Goal: Task Accomplishment & Management: Manage account settings

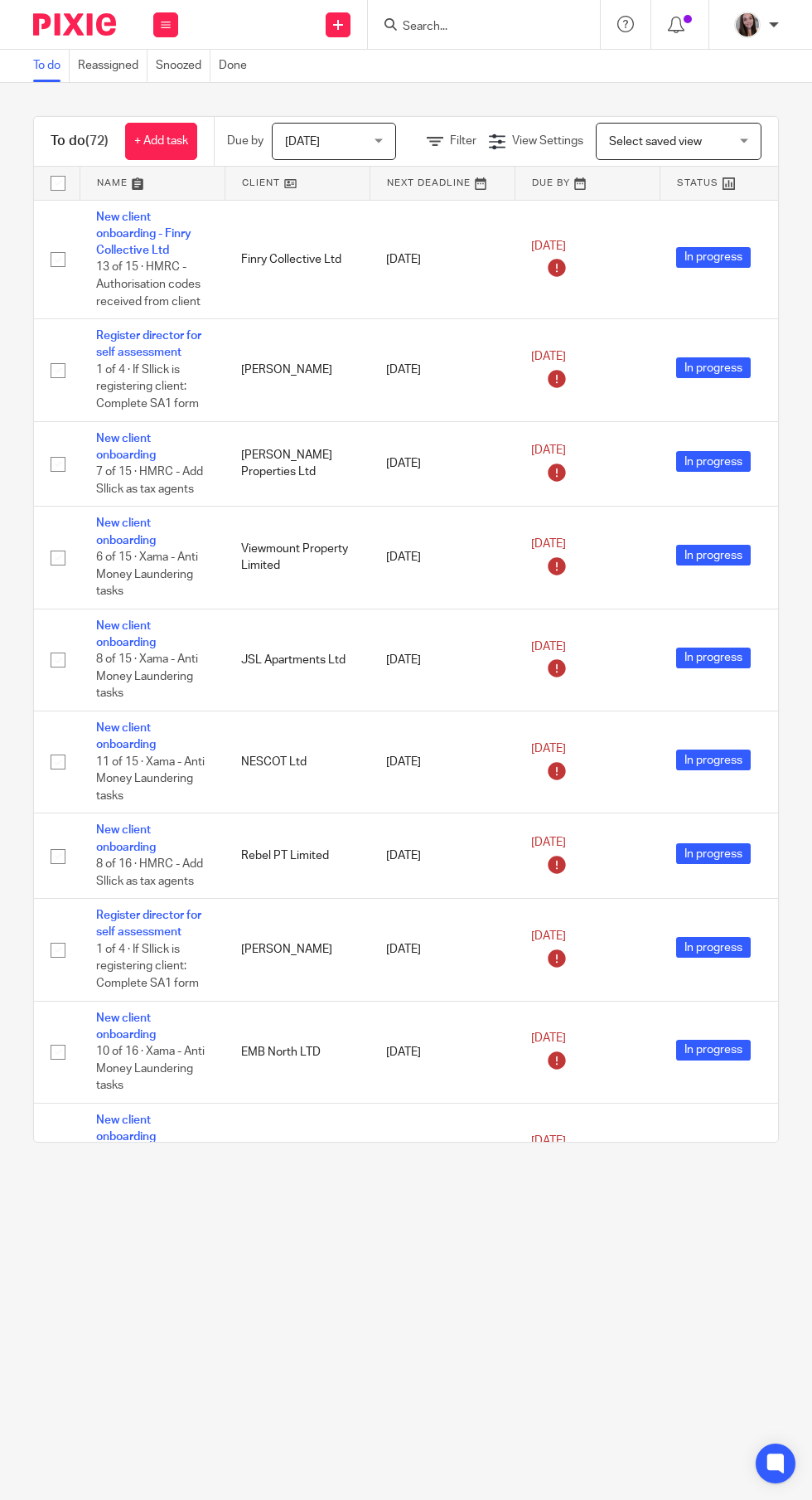
click at [492, 26] on input "Search" at bounding box center [476, 26] width 149 height 15
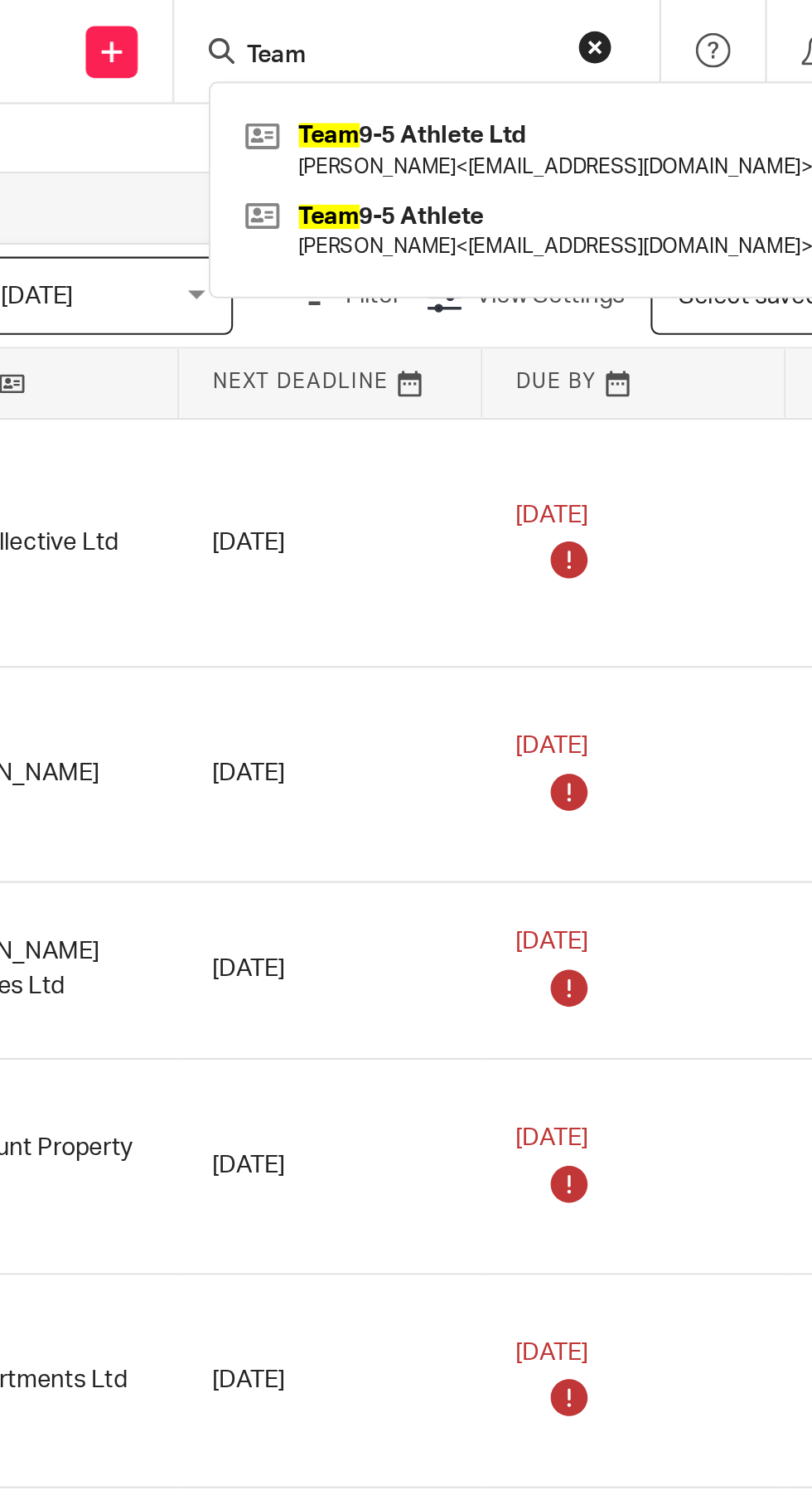
type input "Team"
click at [552, 71] on link at bounding box center [538, 71] width 280 height 38
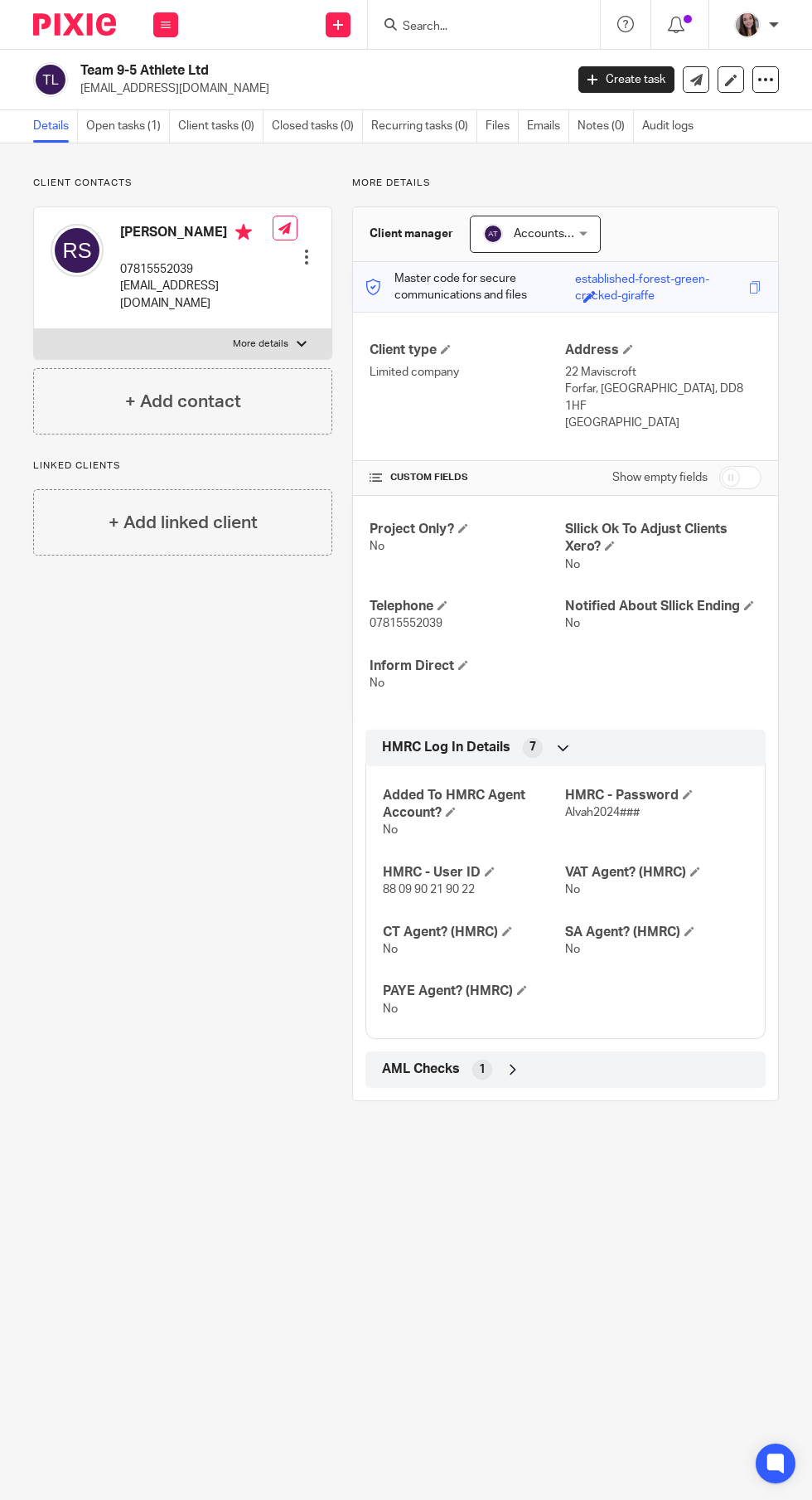
click at [130, 128] on link "Open tasks (1)" at bounding box center [127, 126] width 83 height 32
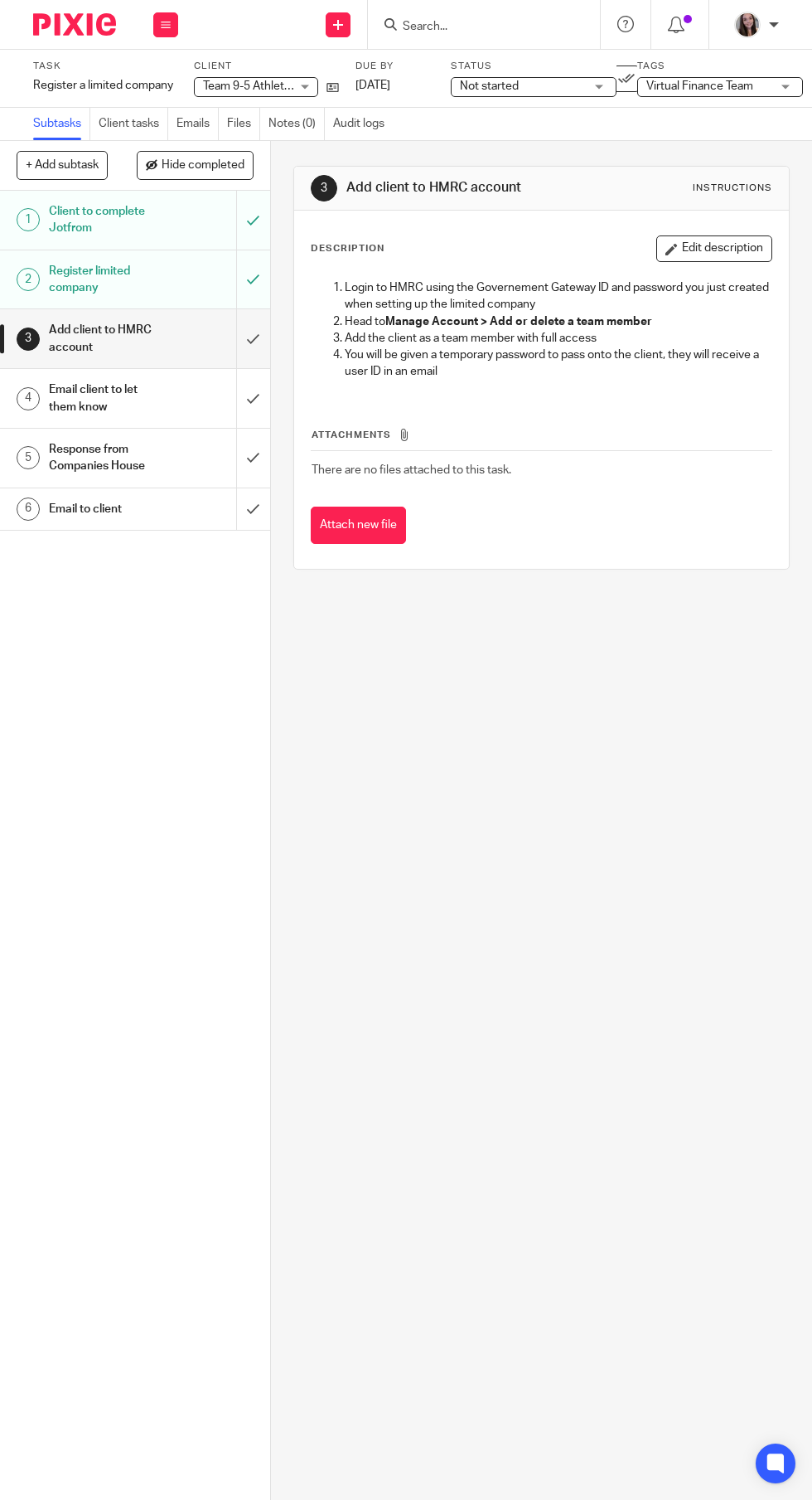
click at [140, 448] on h1 "Response from Companies House" at bounding box center [106, 458] width 114 height 42
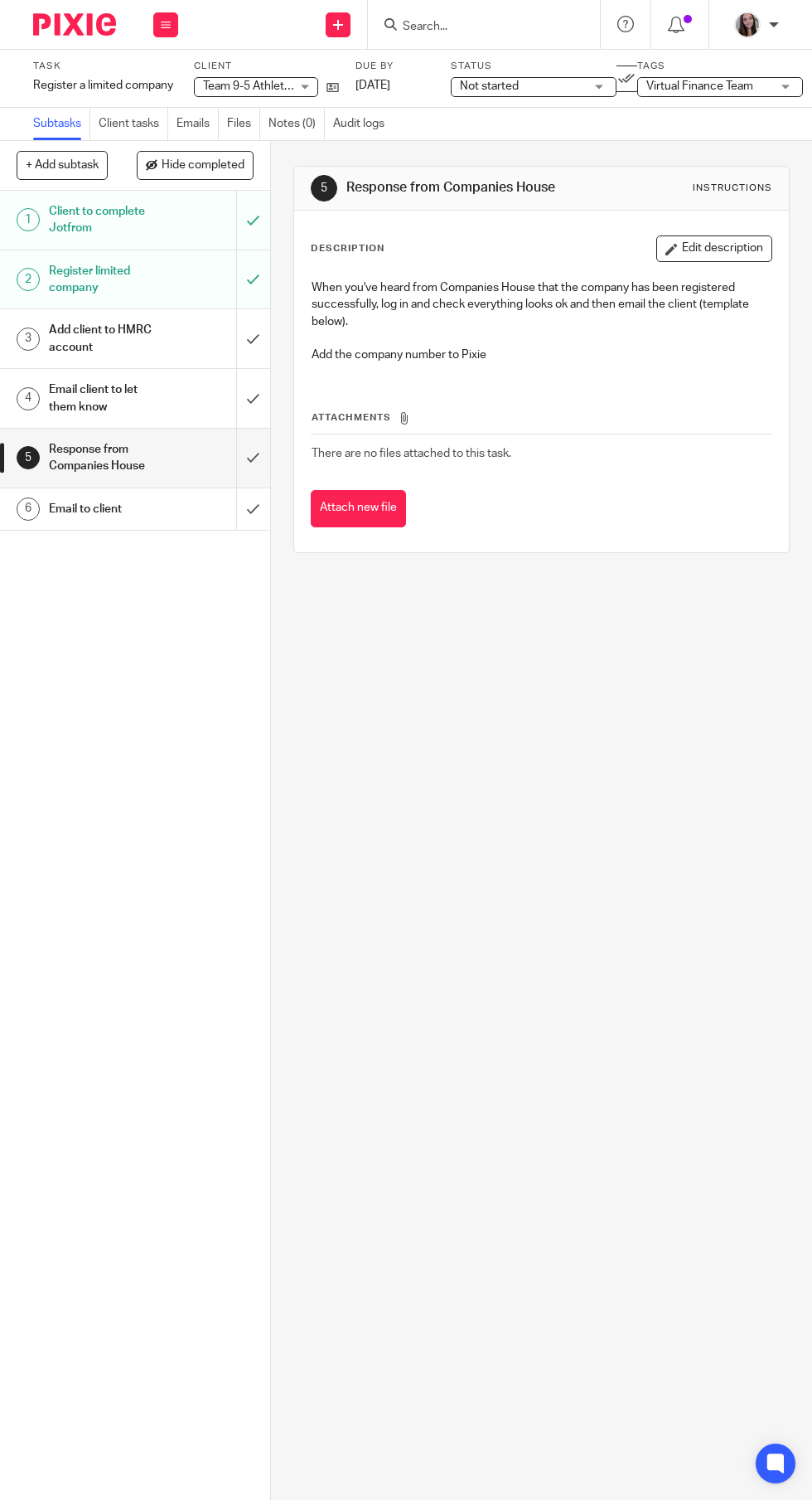
click at [256, 475] on input "submit" at bounding box center [135, 458] width 271 height 59
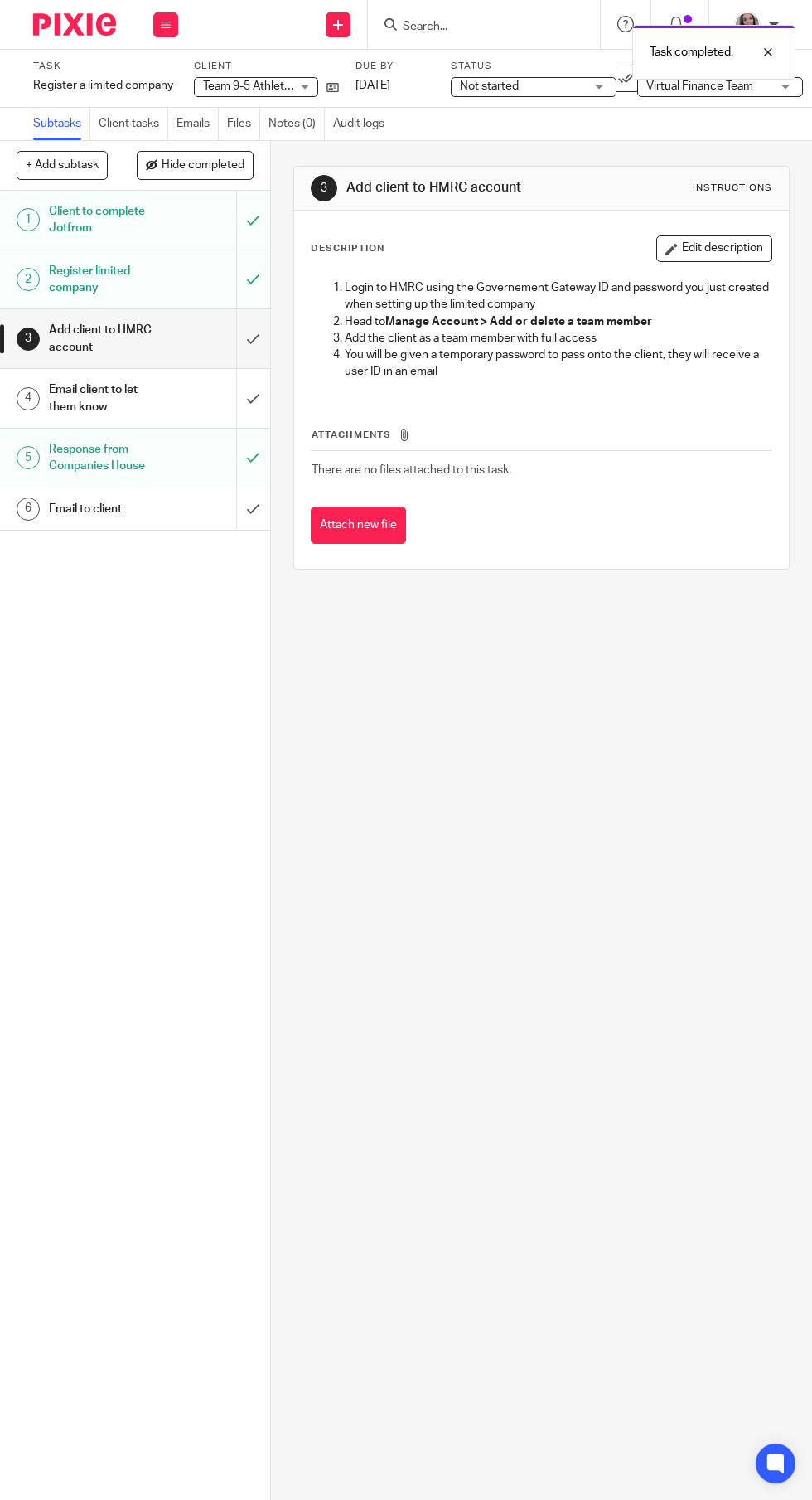
click at [163, 504] on h1 "Email to client" at bounding box center [106, 508] width 114 height 25
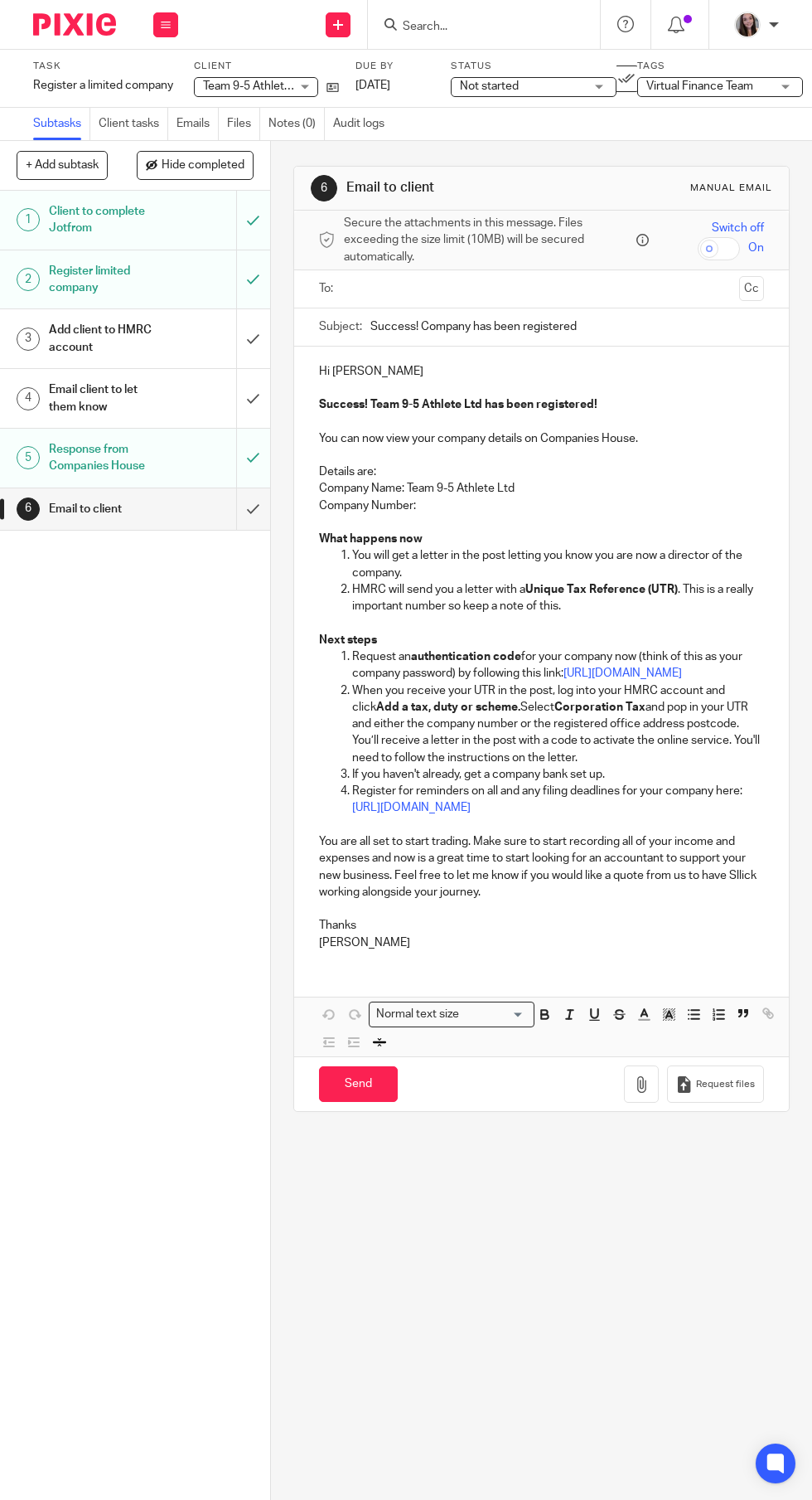
click at [621, 293] on input "text" at bounding box center [541, 288] width 383 height 19
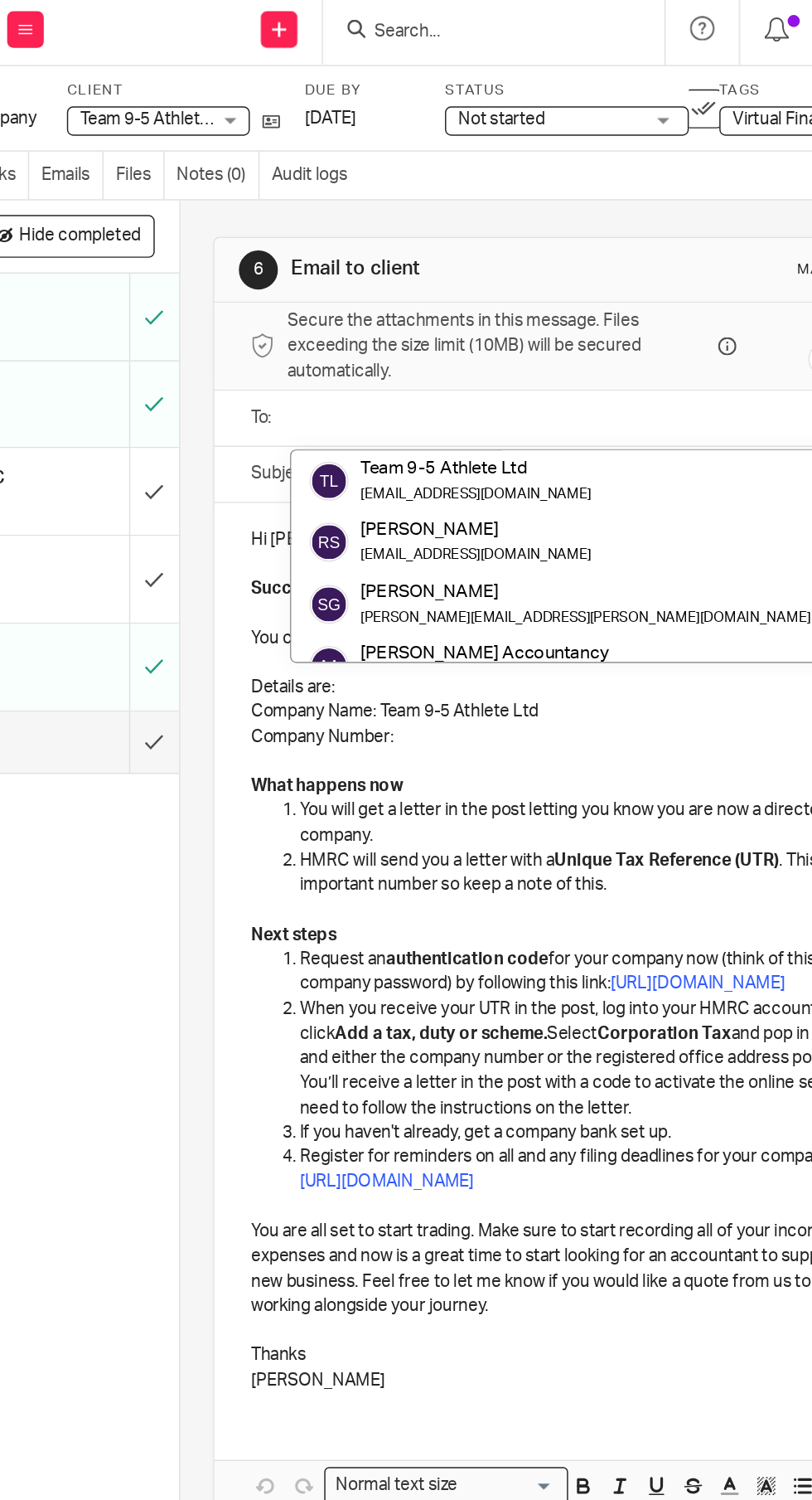
click at [305, 86] on div "Team 9-5 Athlete Ltd Team 9-5 Athlete Ltd" at bounding box center [256, 87] width 125 height 20
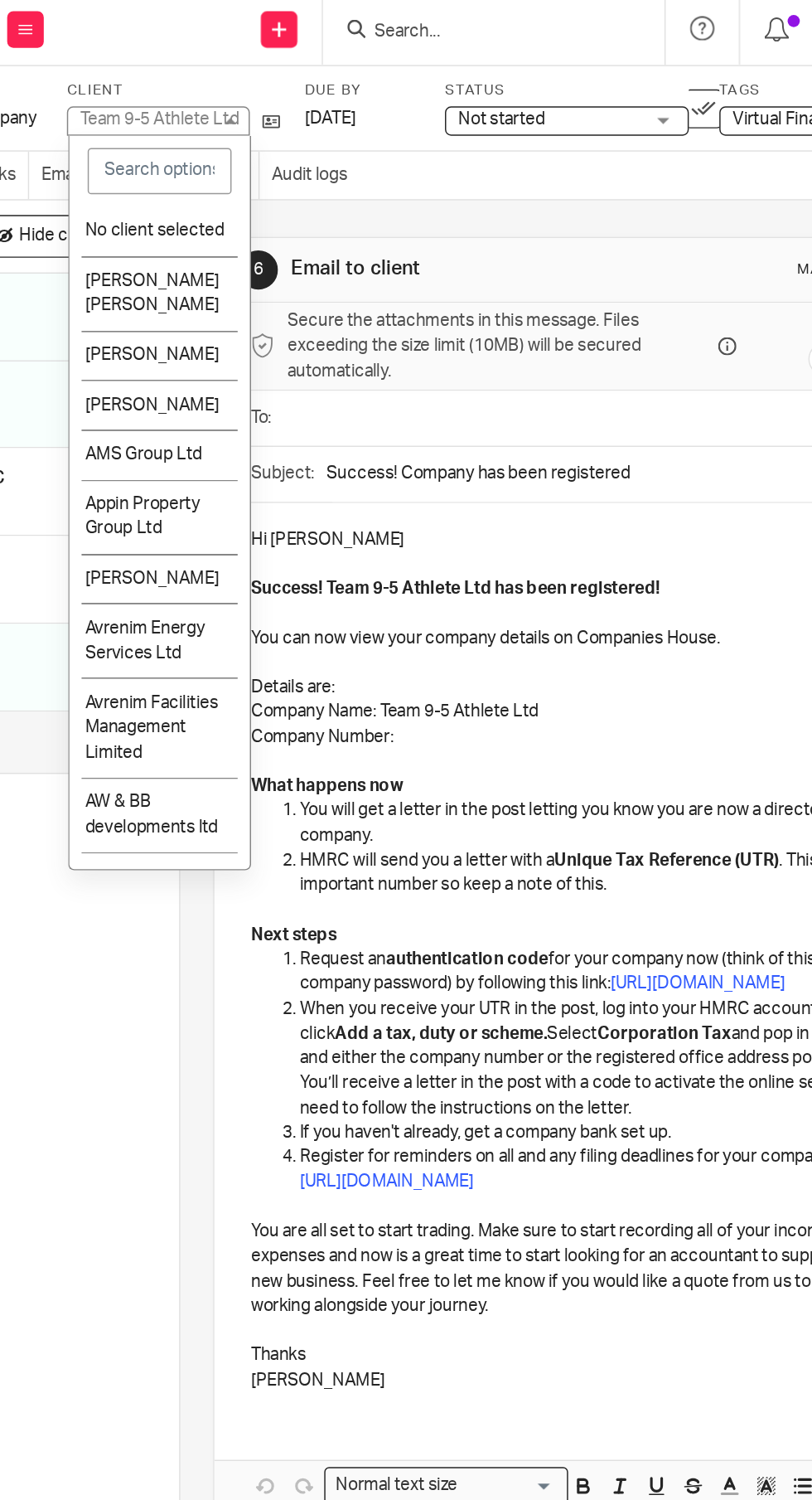
click at [333, 87] on icon at bounding box center [332, 87] width 13 height 13
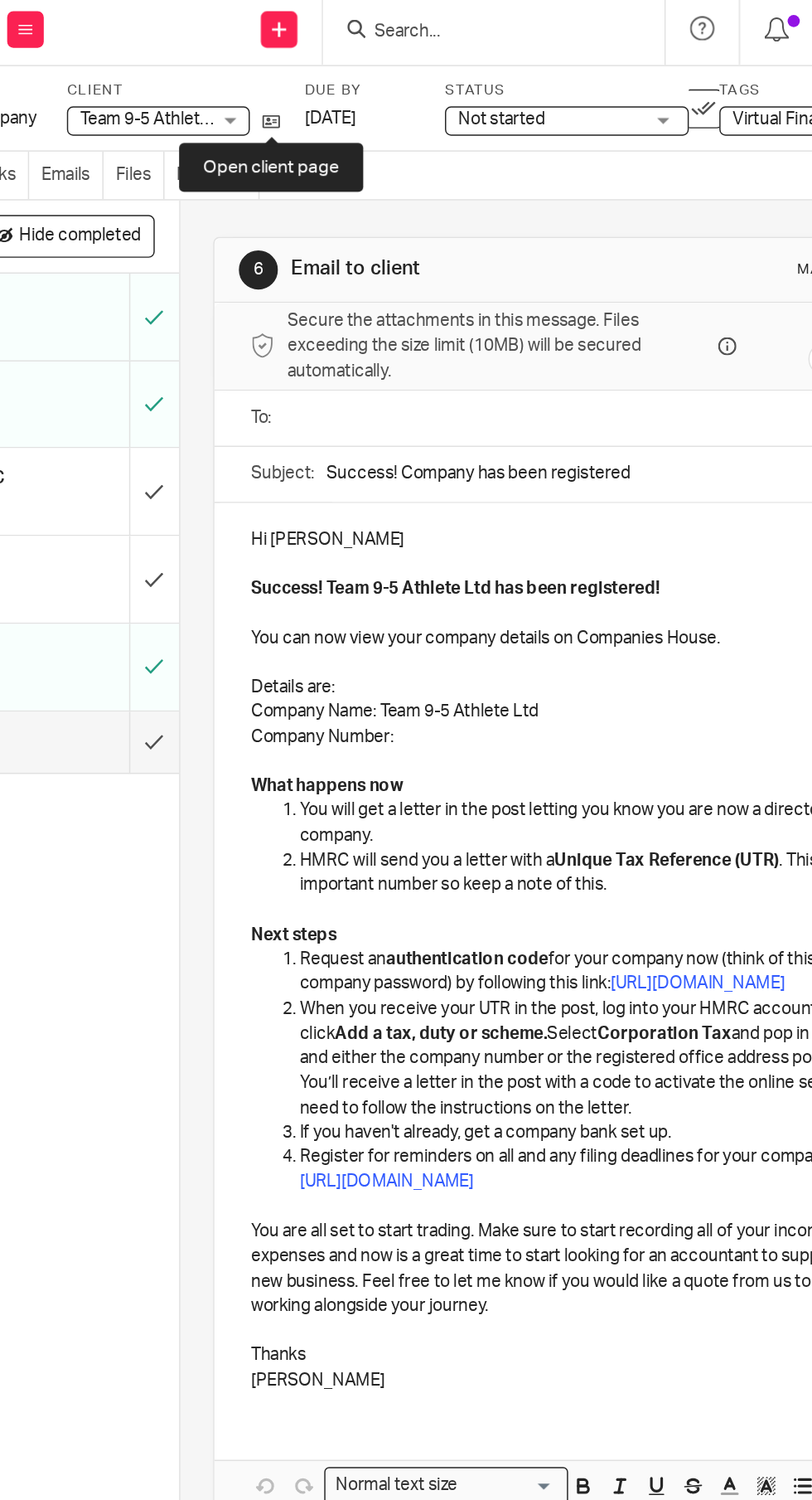
click at [333, 87] on icon at bounding box center [332, 87] width 13 height 13
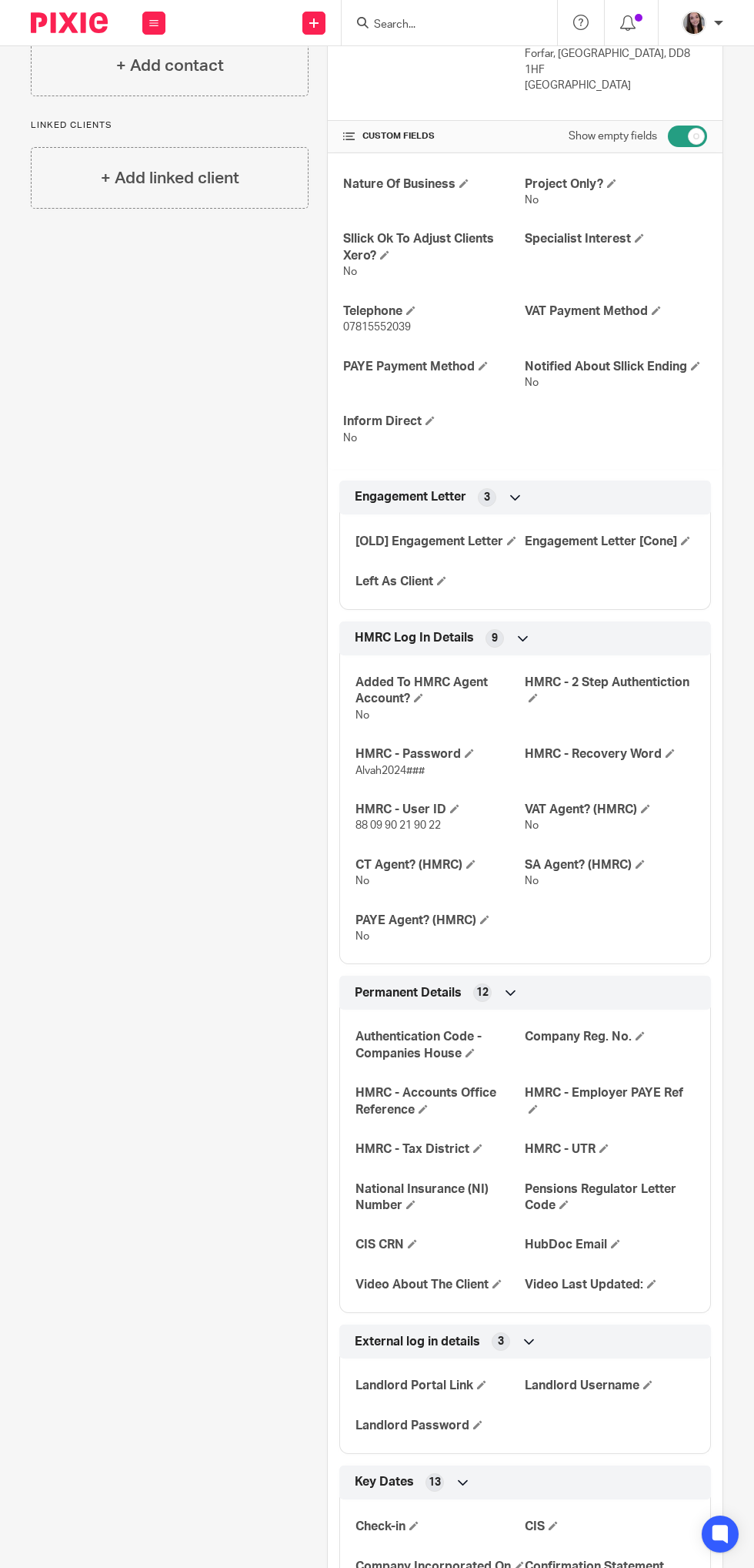
scroll to position [320, 0]
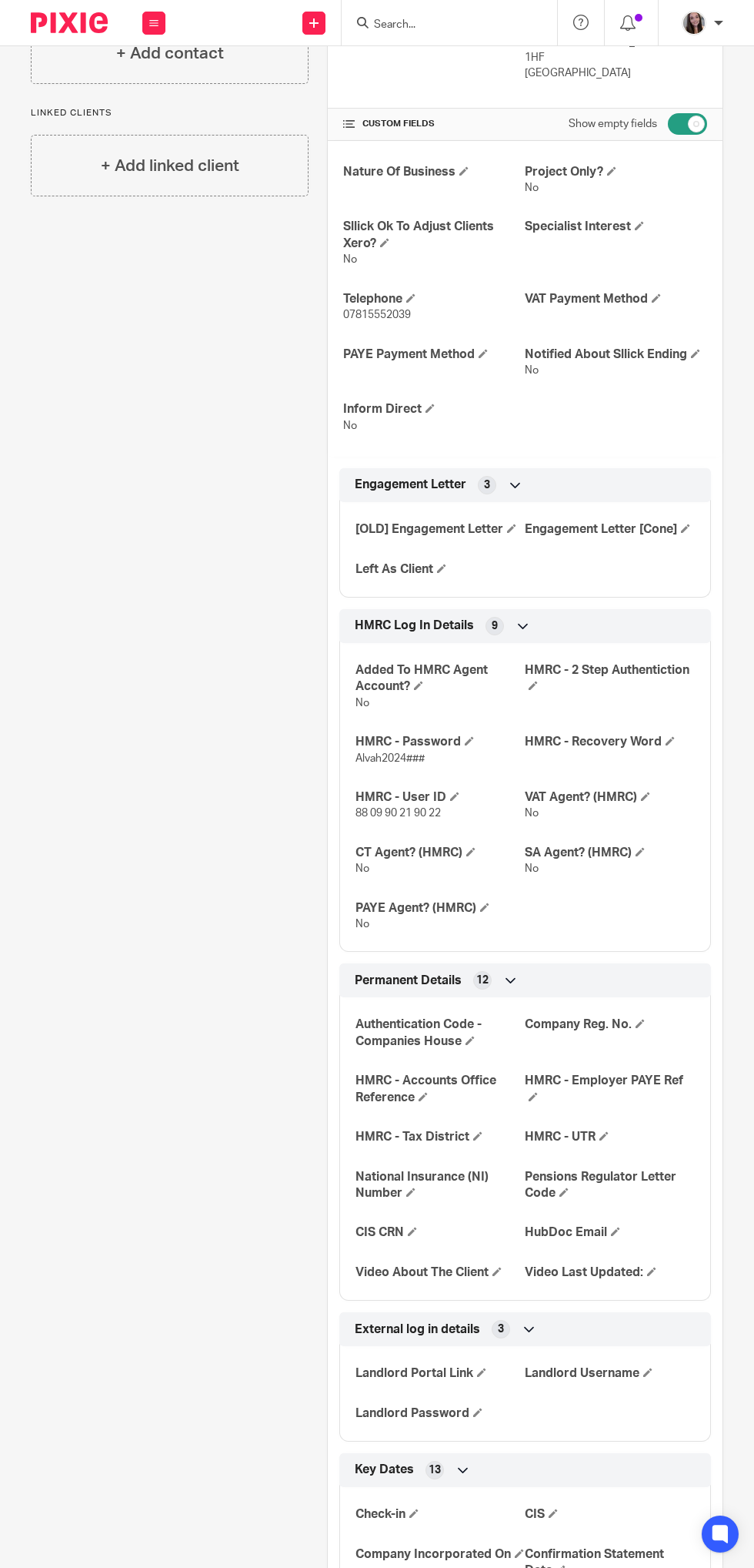
click at [642, 1024] on span at bounding box center [640, 1023] width 9 height 9
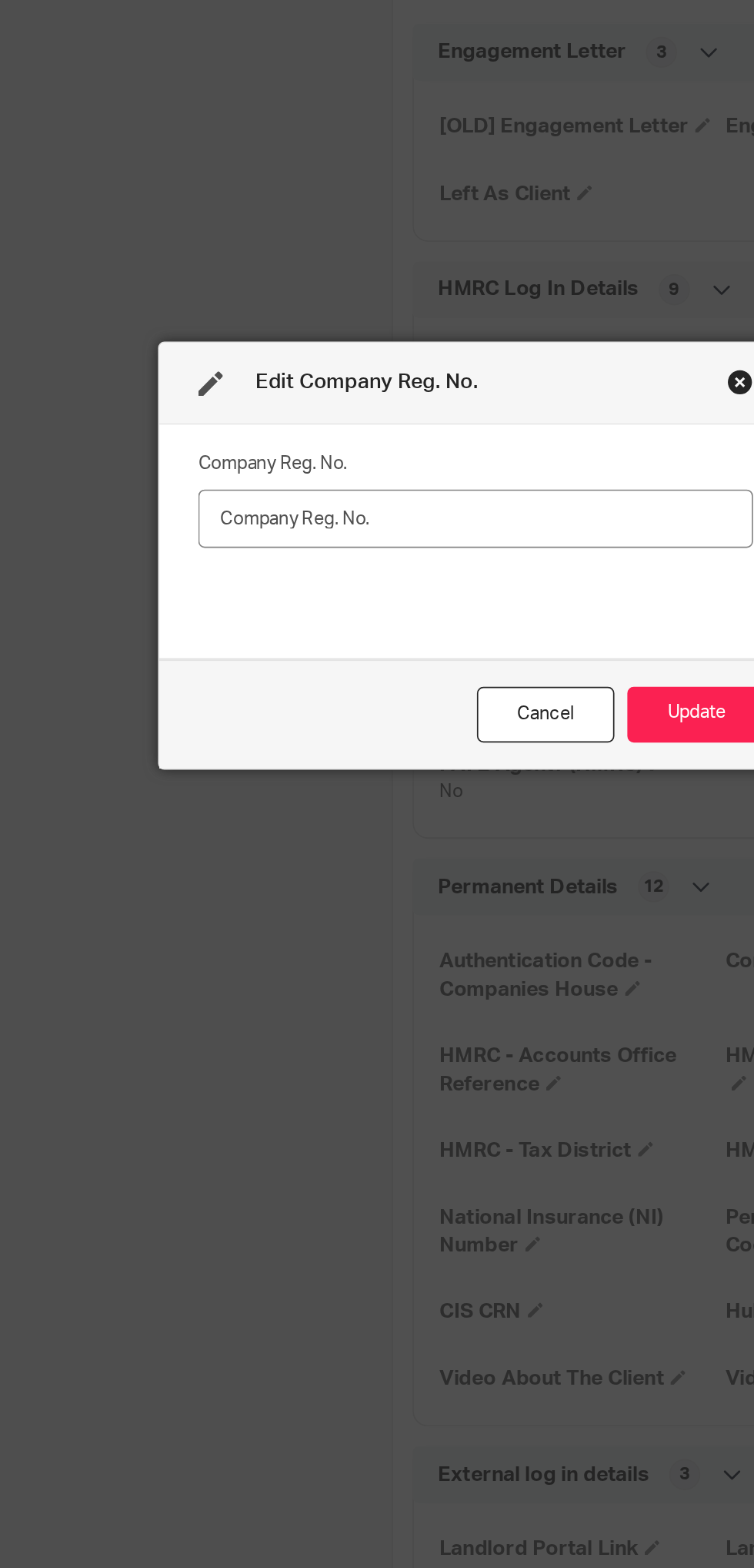
click at [376, 763] on div "Edit Company Reg. No. Company Reg. No. Cancel Update" at bounding box center [377, 784] width 754 height 1568
paste input "SC859007"
type input "SC859007"
click at [517, 894] on button "Update" at bounding box center [508, 878] width 82 height 33
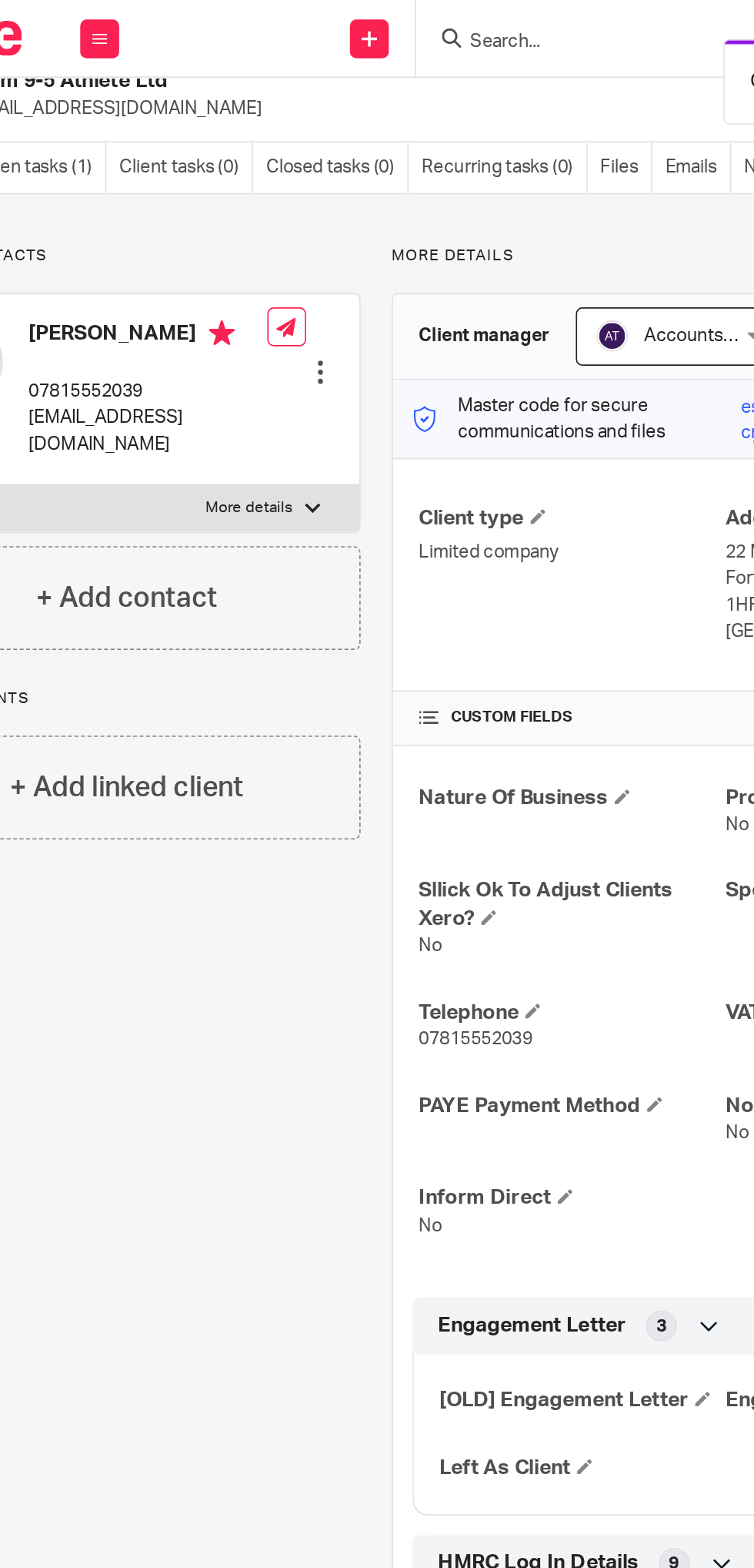
scroll to position [0, 0]
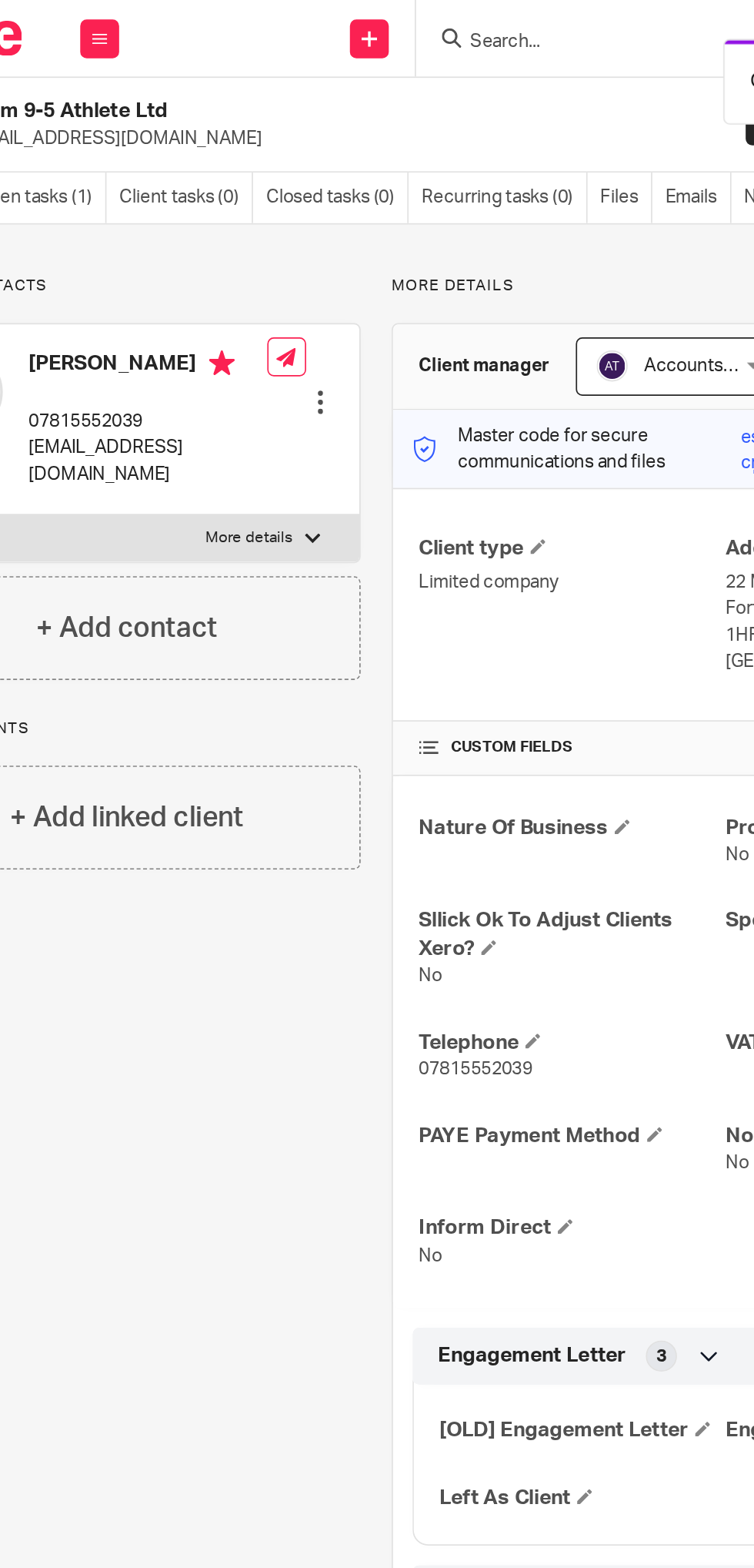
click at [138, 125] on link "Open tasks (1)" at bounding box center [118, 117] width 77 height 30
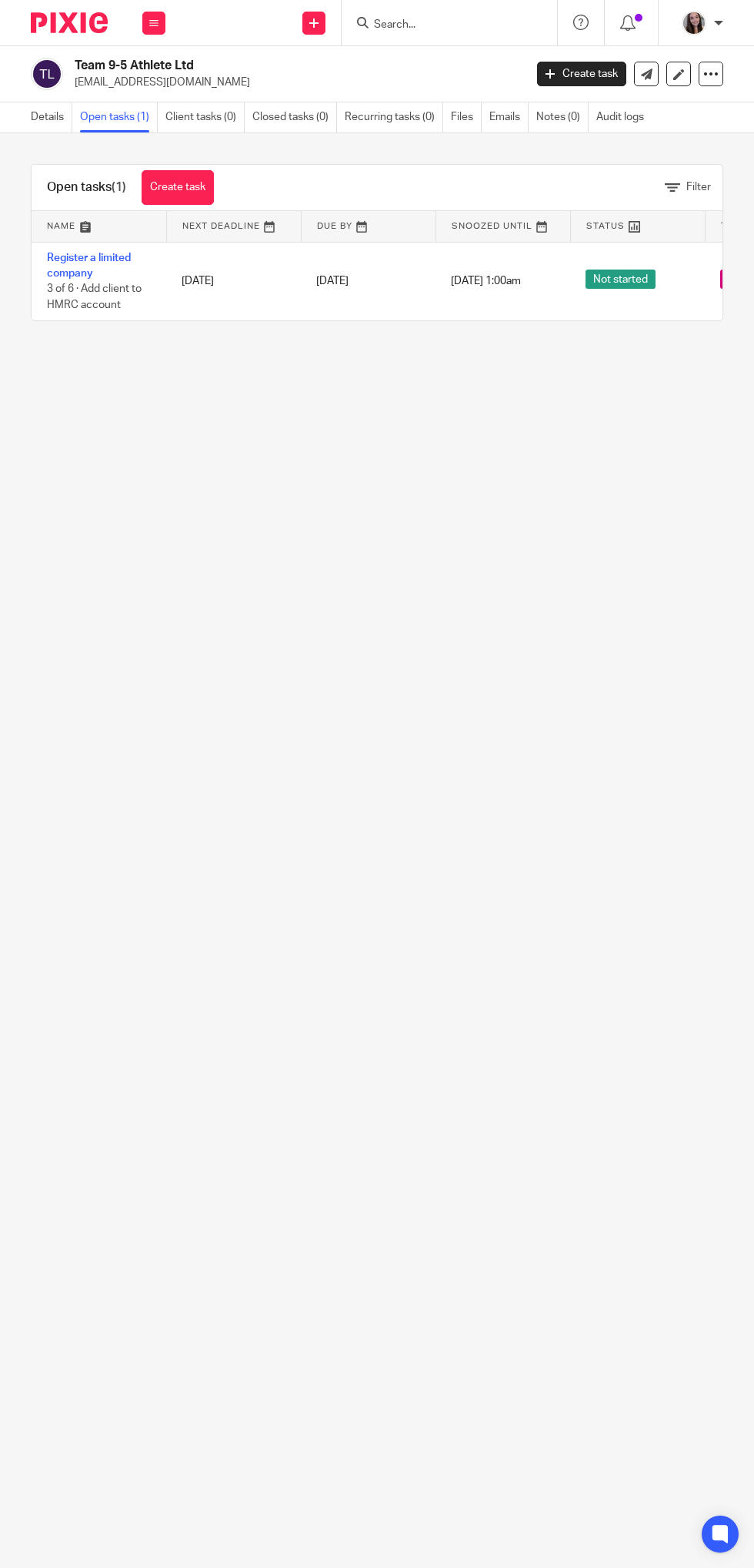
click at [80, 272] on link "Register a limited company" at bounding box center [89, 265] width 84 height 26
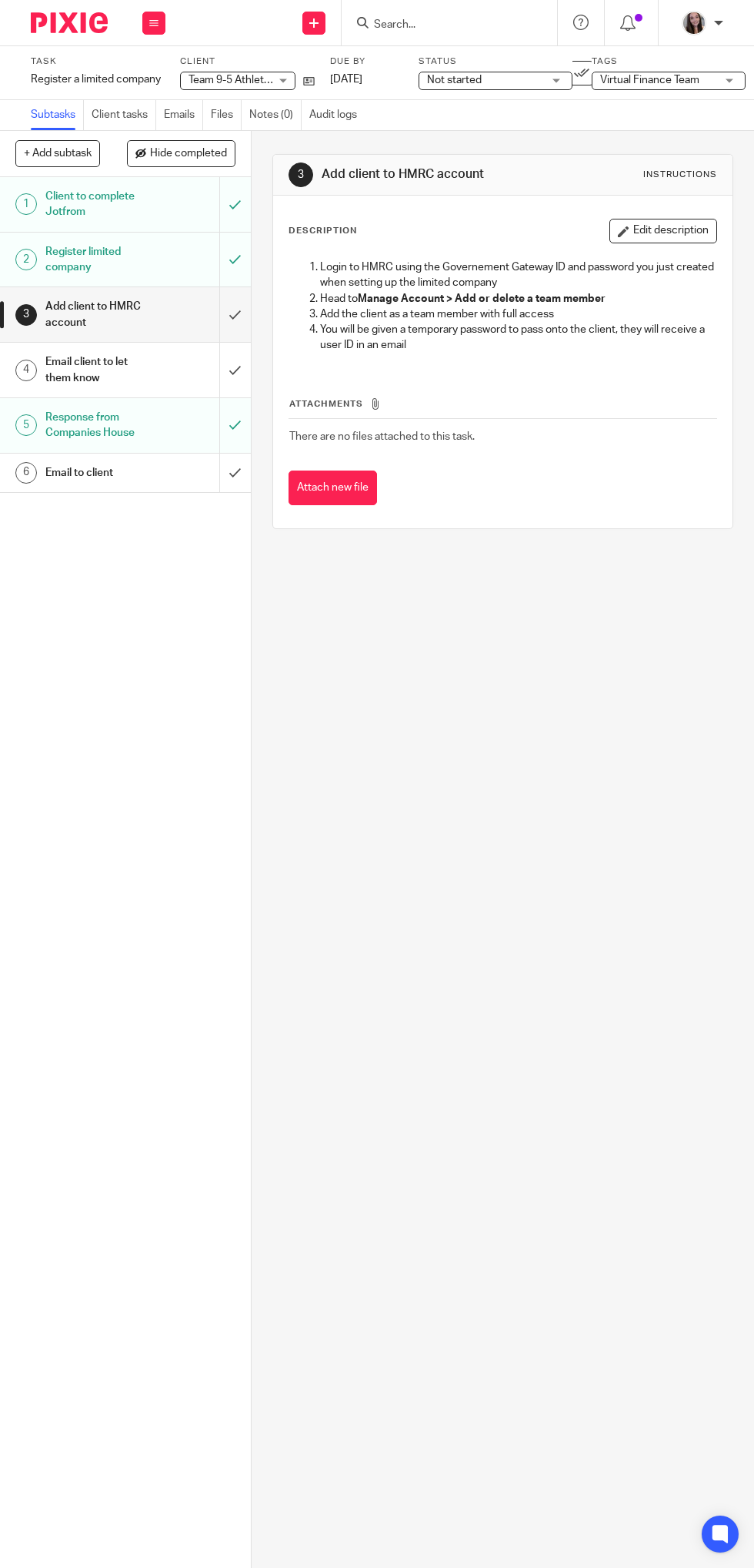
click at [142, 479] on h1 "Email to client" at bounding box center [98, 472] width 106 height 23
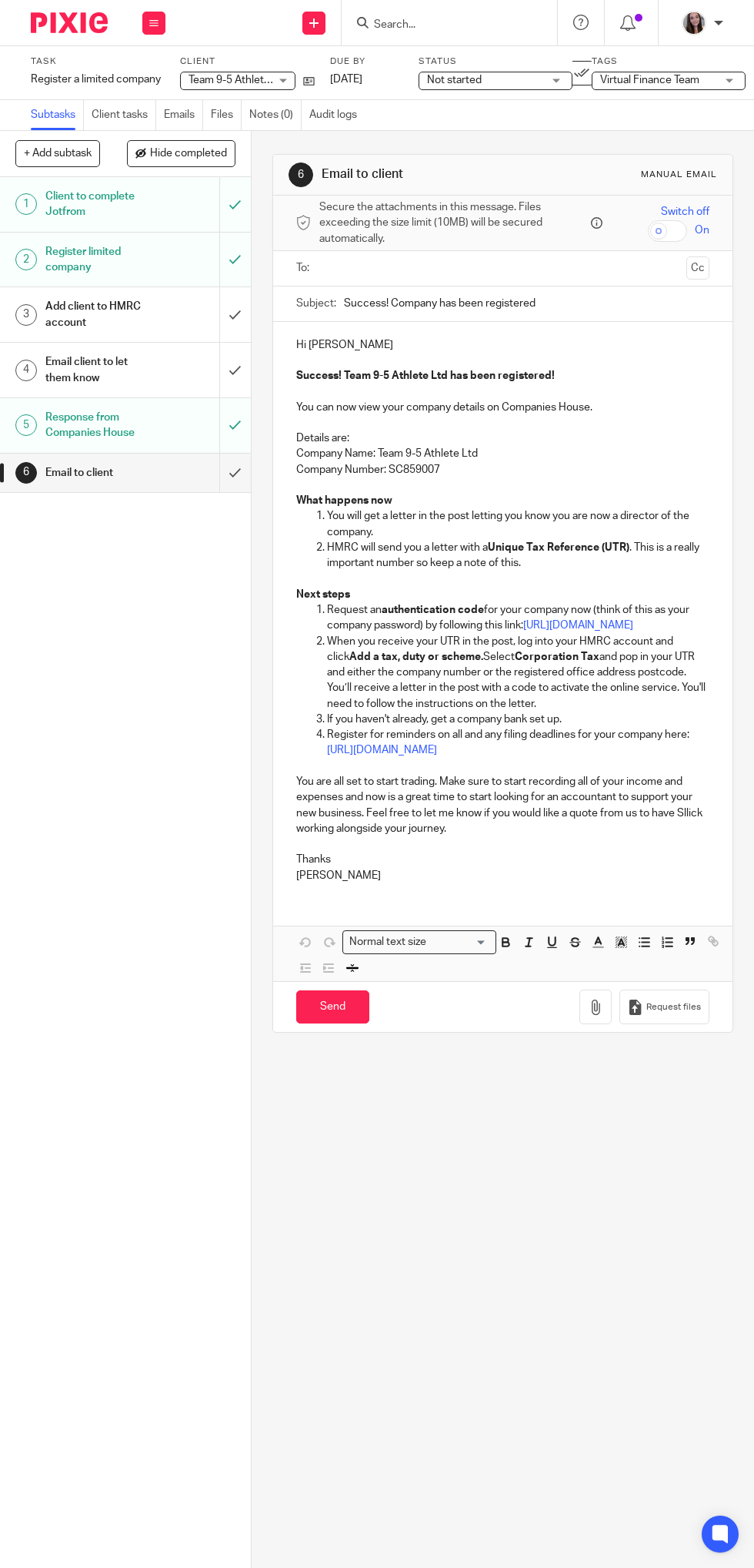
click at [597, 1015] on icon "button" at bounding box center [596, 1007] width 15 height 15
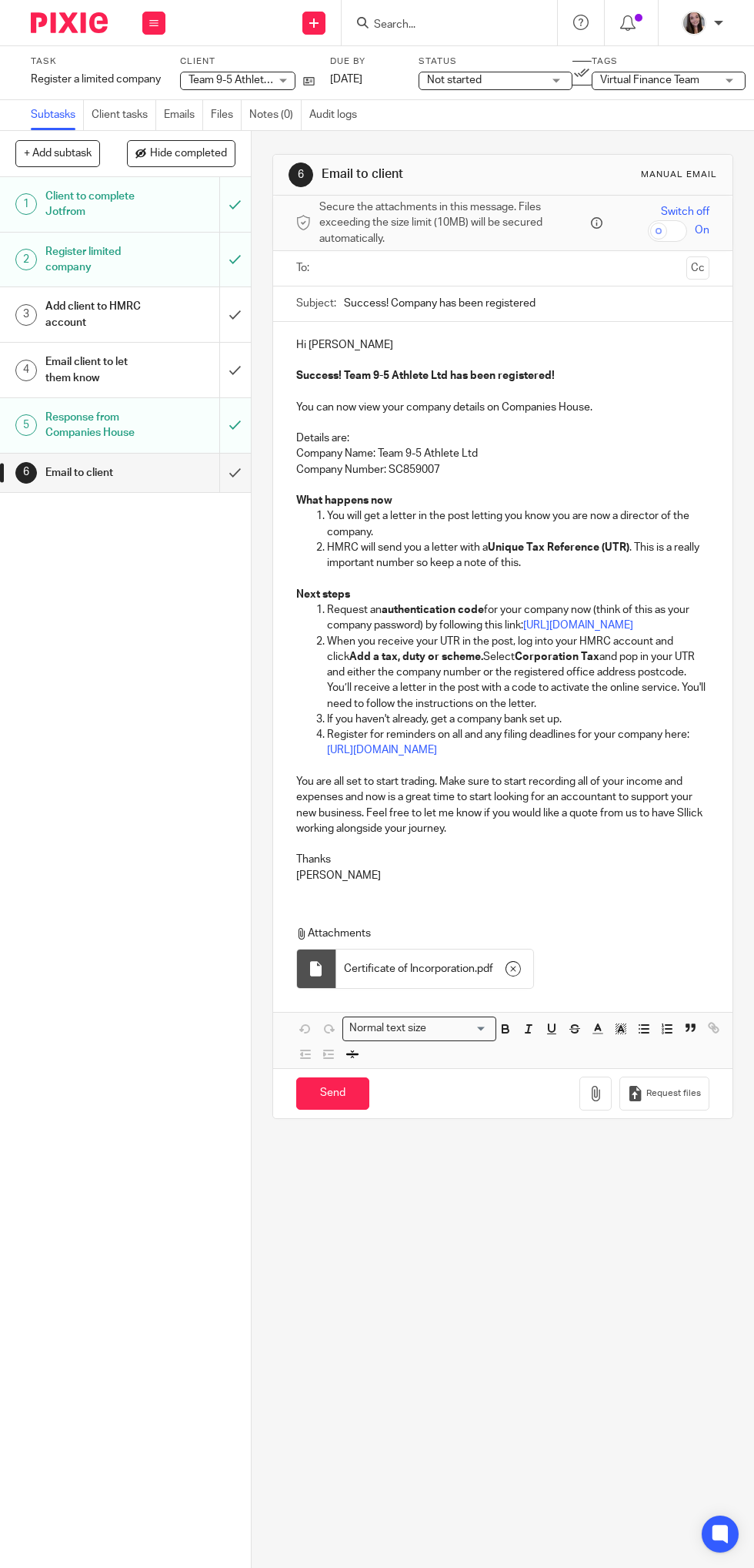
click at [597, 1102] on icon "button" at bounding box center [596, 1093] width 15 height 15
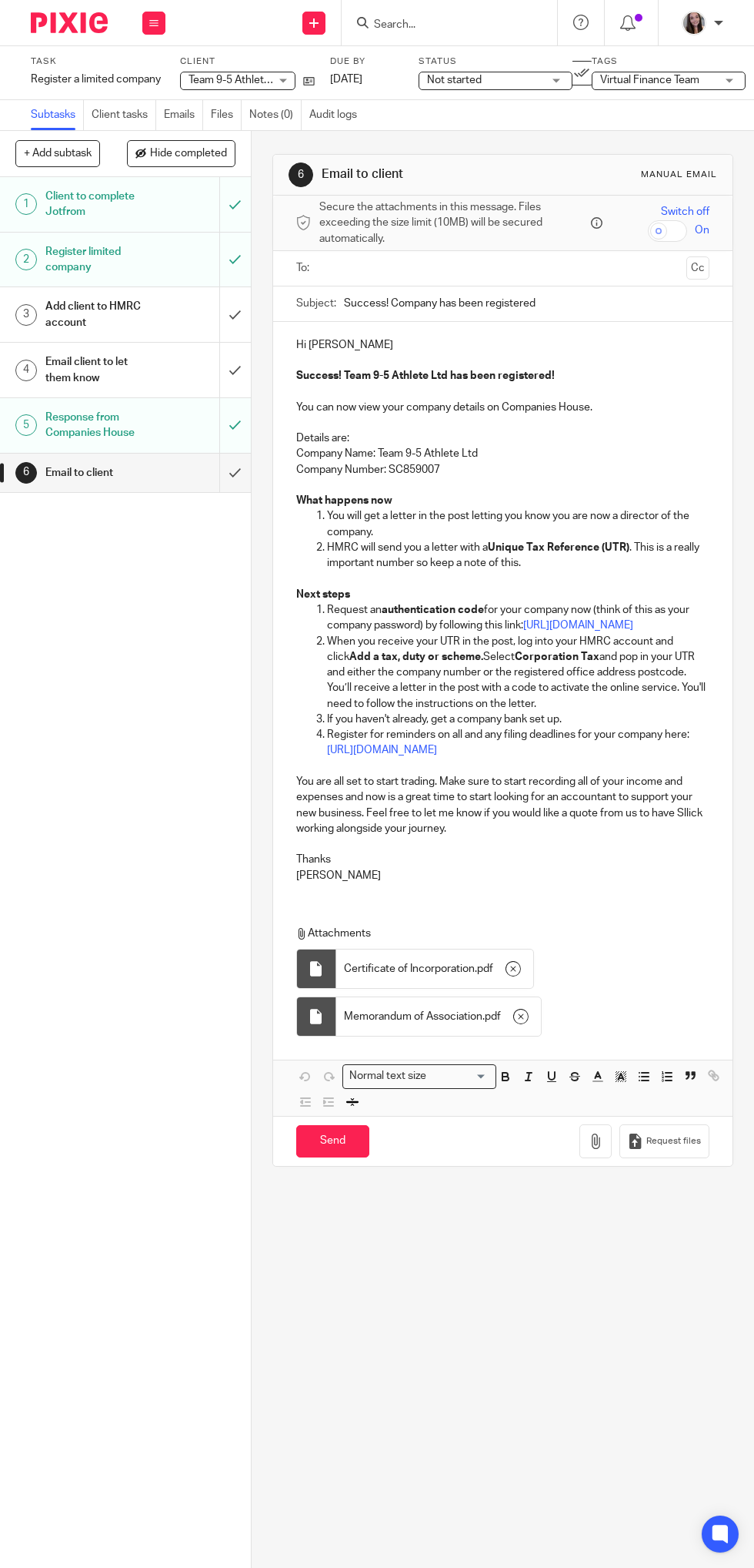
click at [620, 634] on p "Request an authentication code for your company now (think of this as your comp…" at bounding box center [518, 618] width 382 height 32
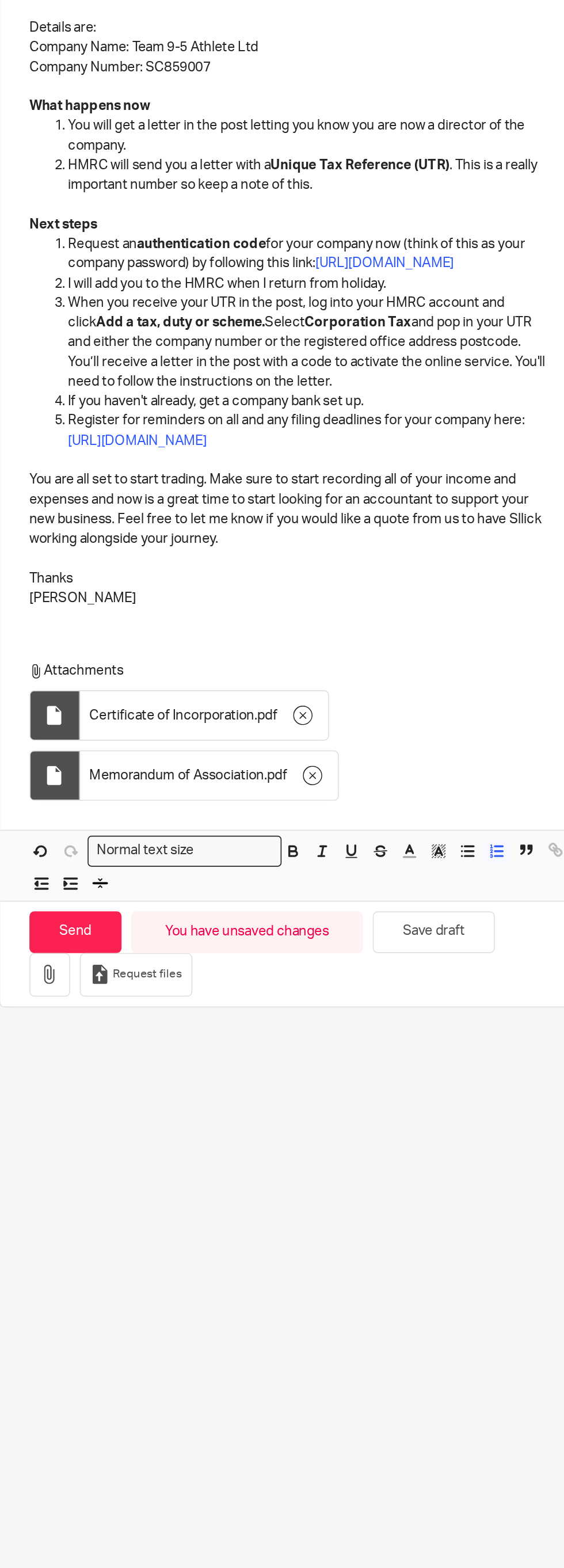
click at [325, 635] on p "You are all set to start trading. Make sure to start recording all of your inco…" at bounding box center [376, 613] width 309 height 46
click at [432, 631] on p "You are all set to start trading from 1st September 2025. Make sure to start re…" at bounding box center [376, 613] width 309 height 46
click at [430, 631] on p "You are all set to start trading from 1st September 2025. Make sure to start re…" at bounding box center [376, 613] width 309 height 46
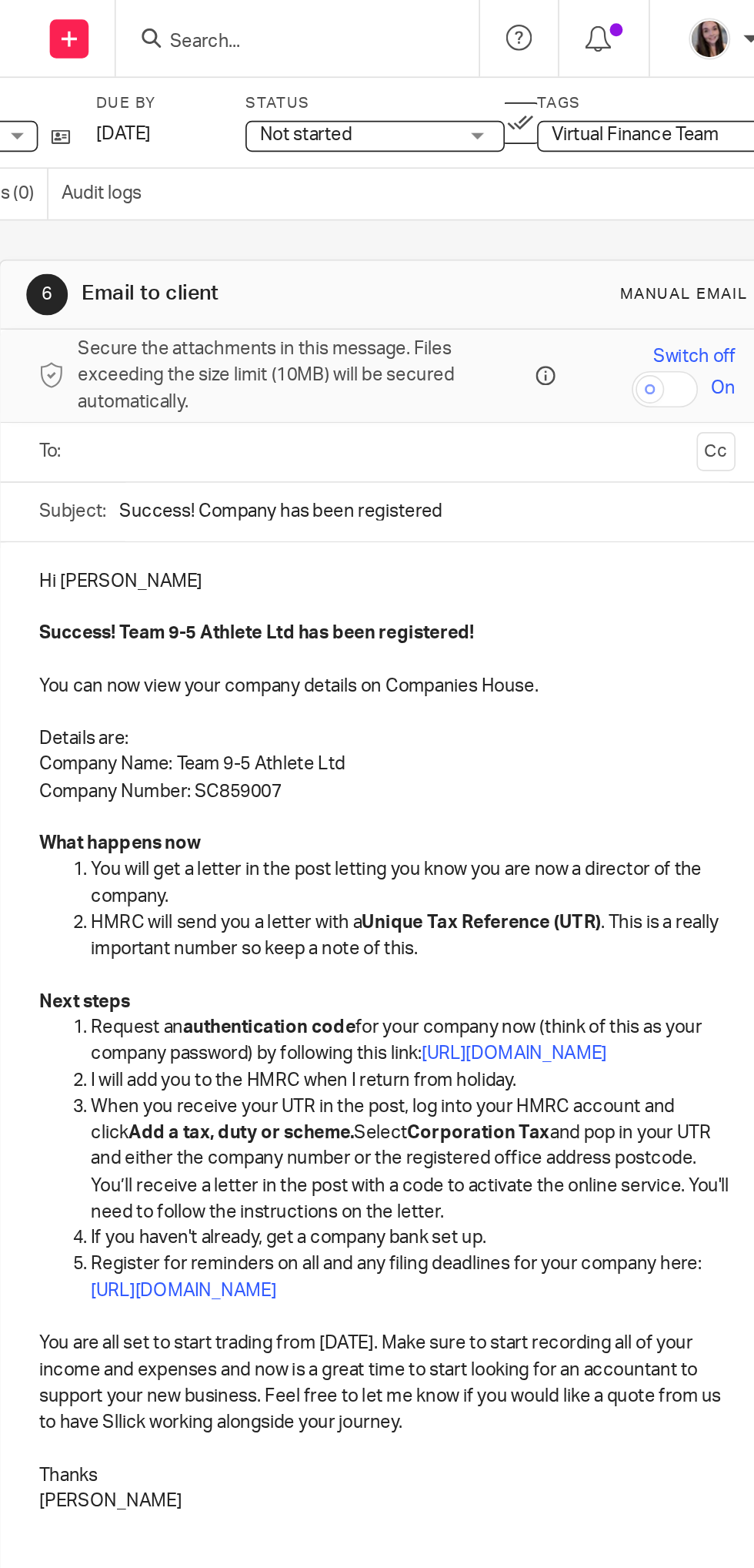
click at [492, 25] on input "Search" at bounding box center [442, 25] width 138 height 14
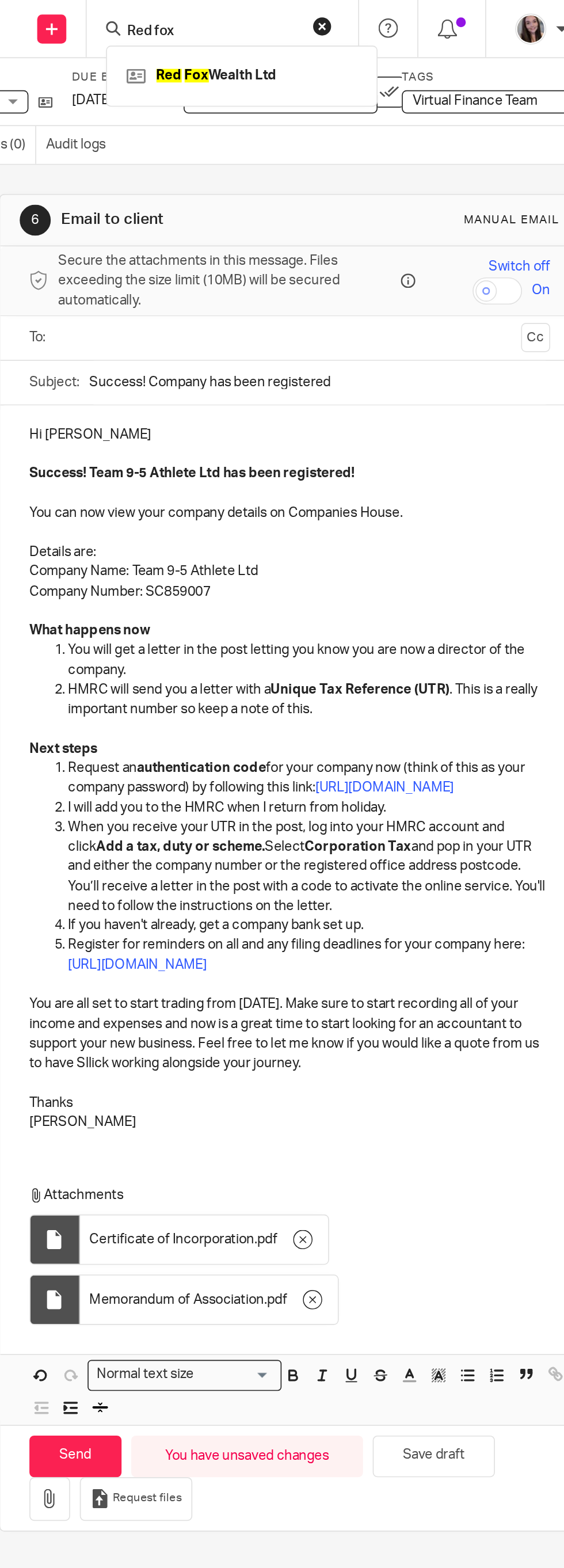
type input "Red fox"
click at [356, 42] on link at bounding box center [348, 44] width 143 height 17
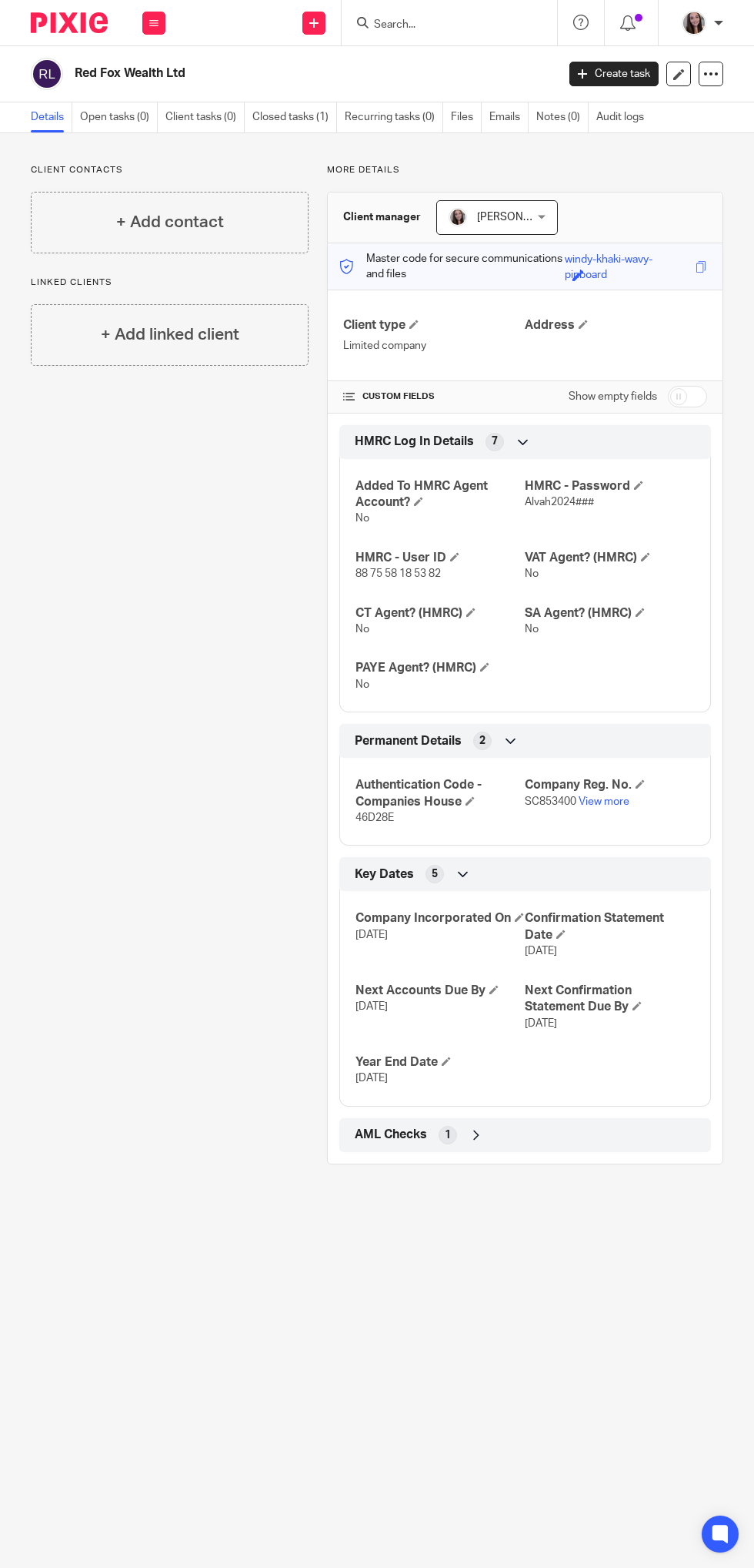
click at [305, 120] on link "Closed tasks (1)" at bounding box center [294, 117] width 85 height 30
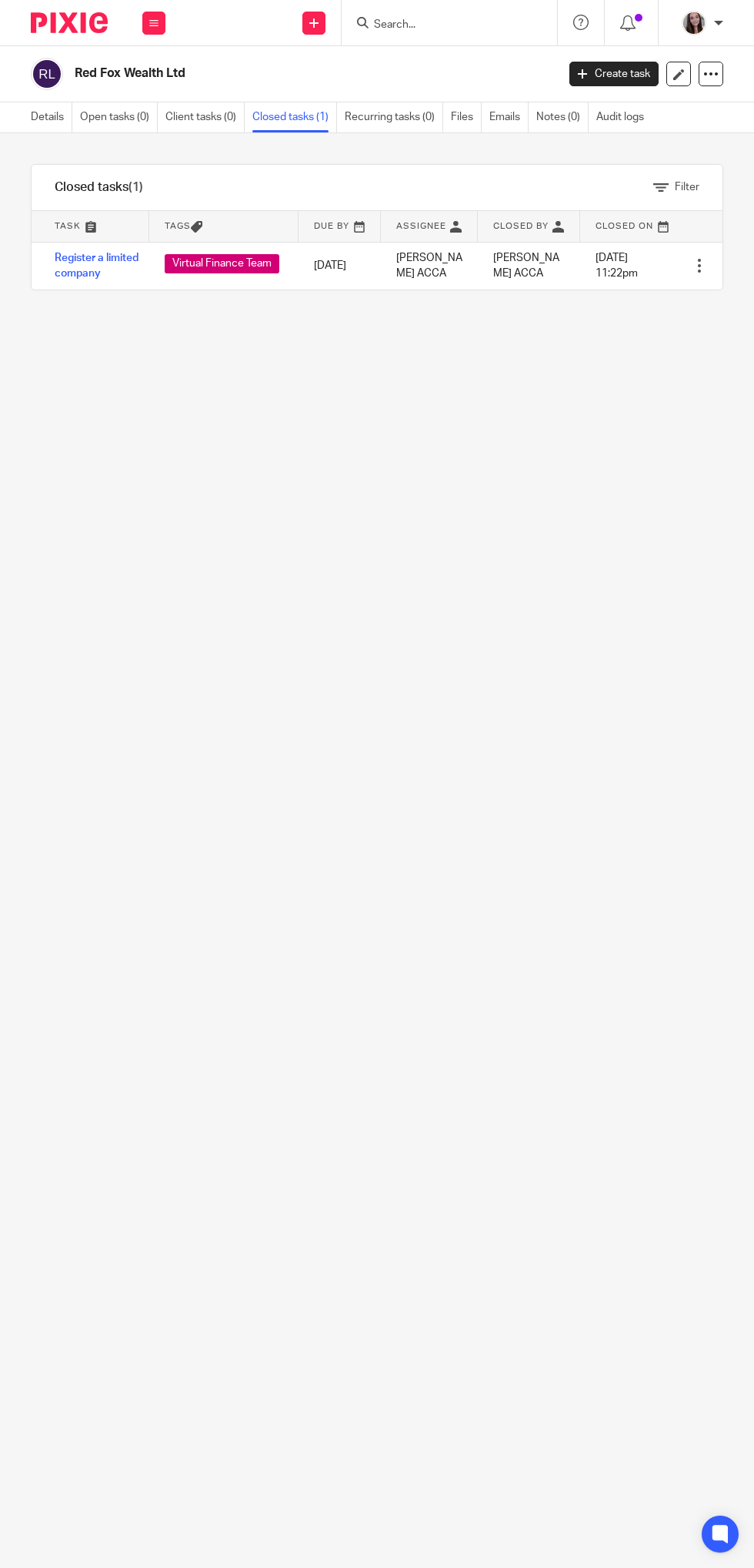
click at [74, 279] on link "Register a limited company" at bounding box center [97, 265] width 84 height 26
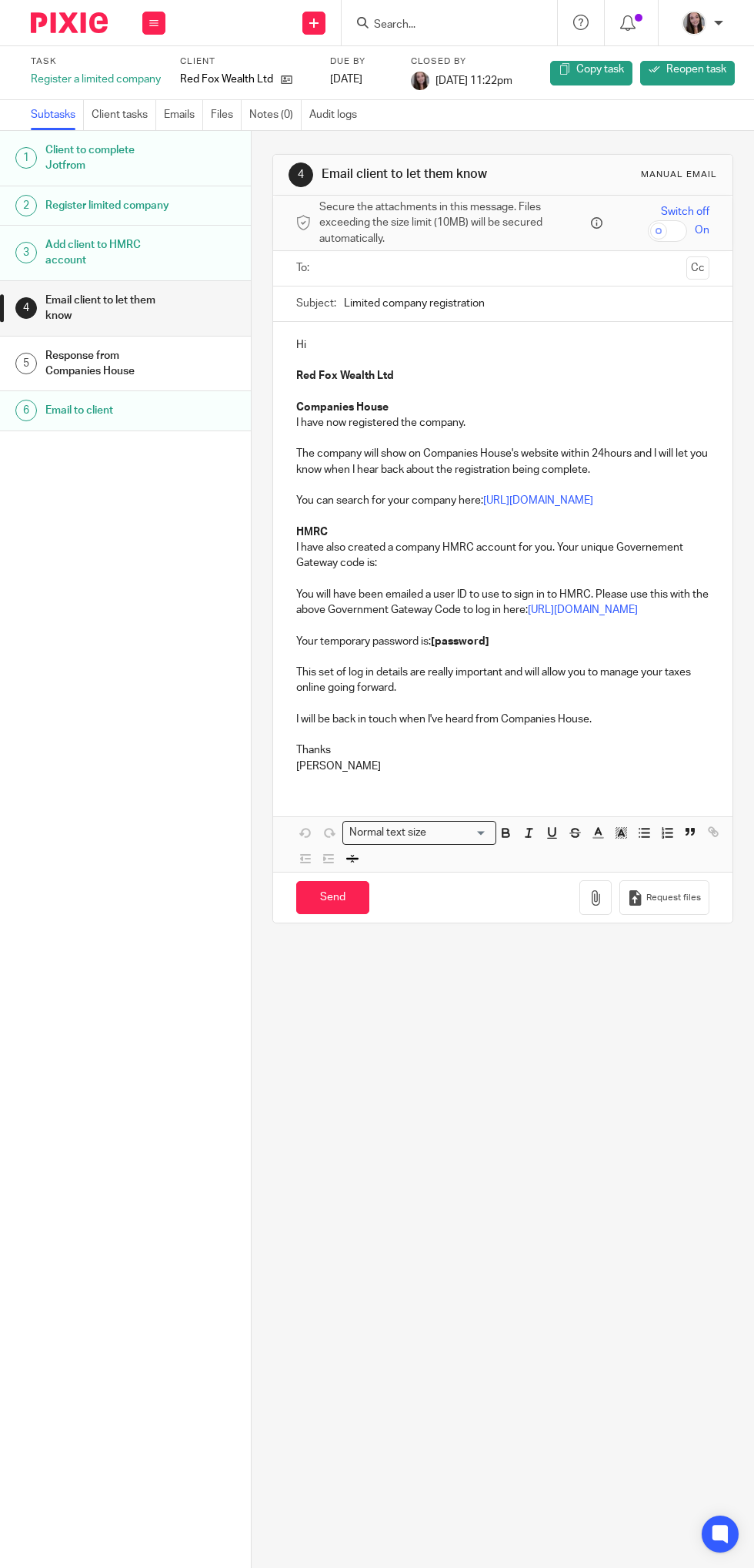
click at [190, 127] on link "Emails" at bounding box center [183, 115] width 39 height 30
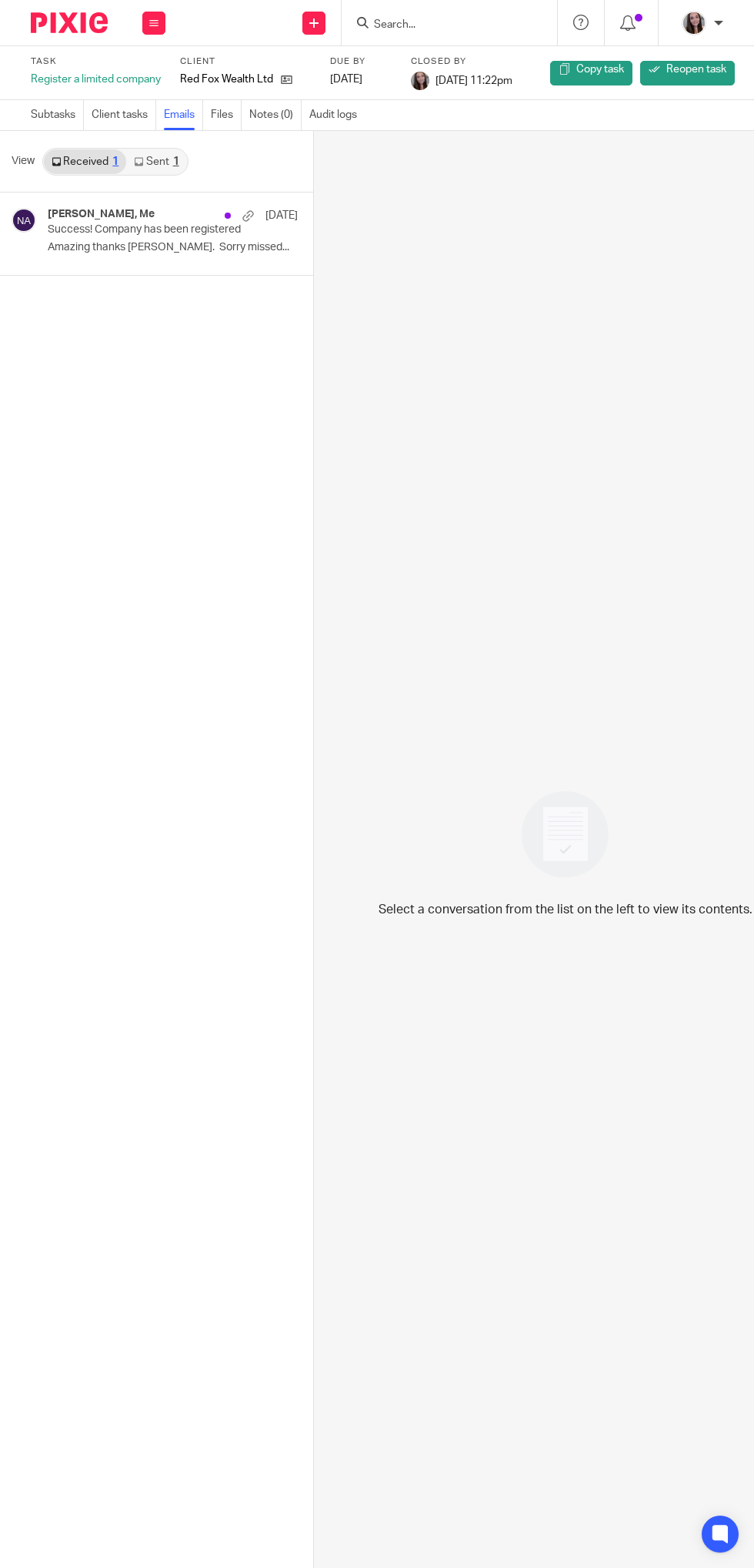
click at [175, 161] on div "1" at bounding box center [176, 162] width 6 height 11
click at [157, 161] on link "Sent 1" at bounding box center [157, 161] width 60 height 25
click at [181, 247] on p "Hi Megan, Super, I’ll get a quote over..." at bounding box center [172, 248] width 250 height 13
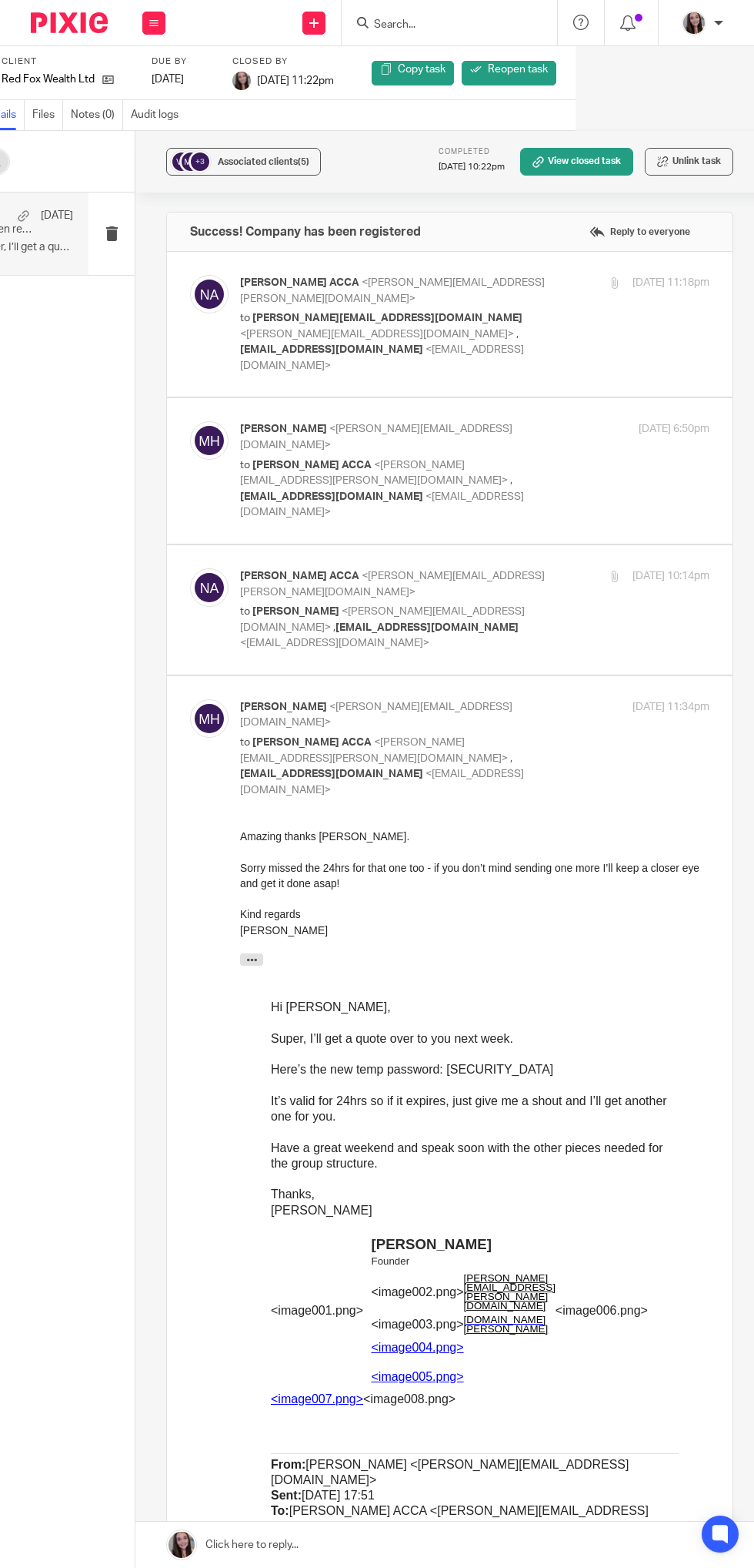
scroll to position [0, 188]
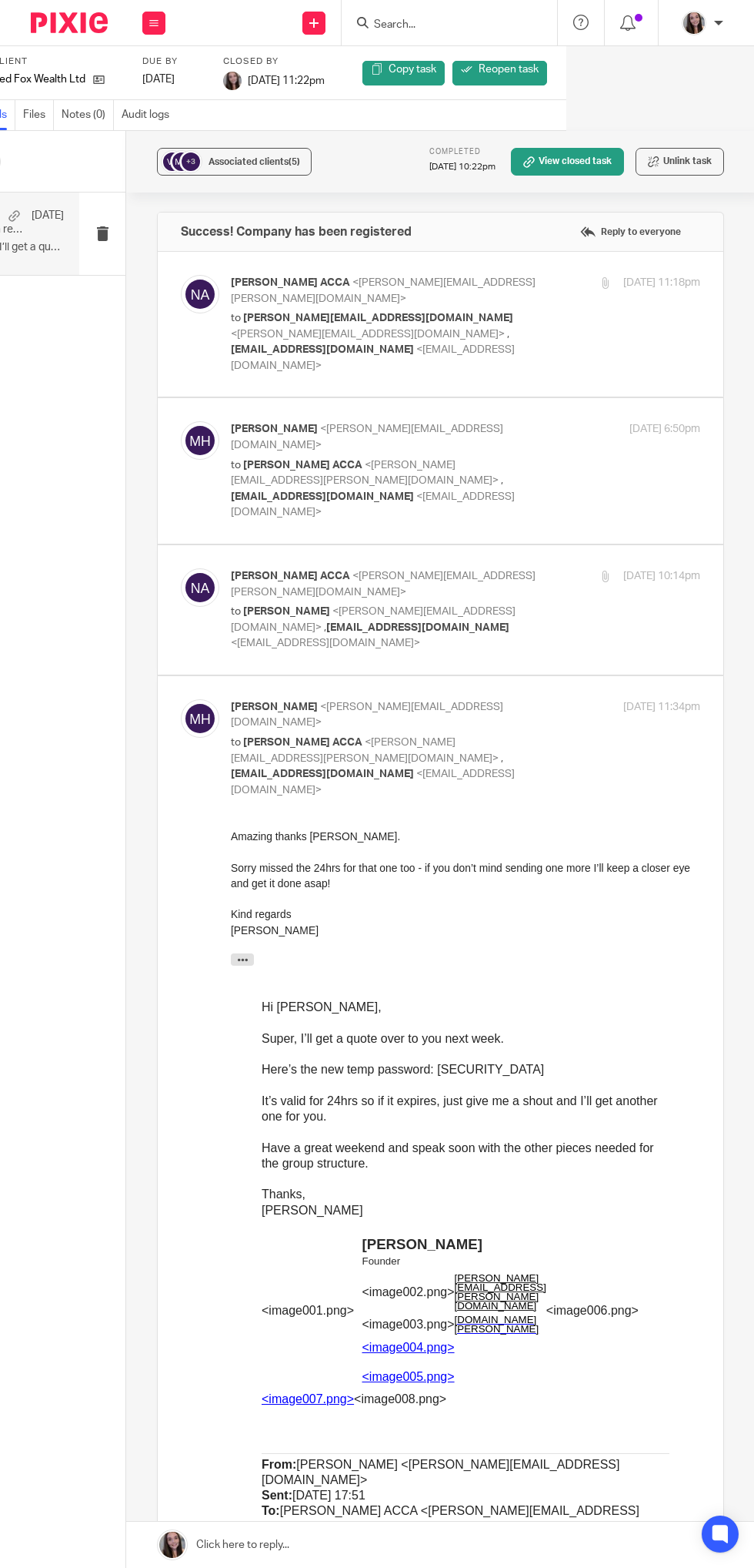
click at [502, 457] on p "to Nicole Christie ACCA <nicole@alvah.co> , bainproperties@outlook.com <bainpro…" at bounding box center [387, 488] width 312 height 63
checkbox input "true"
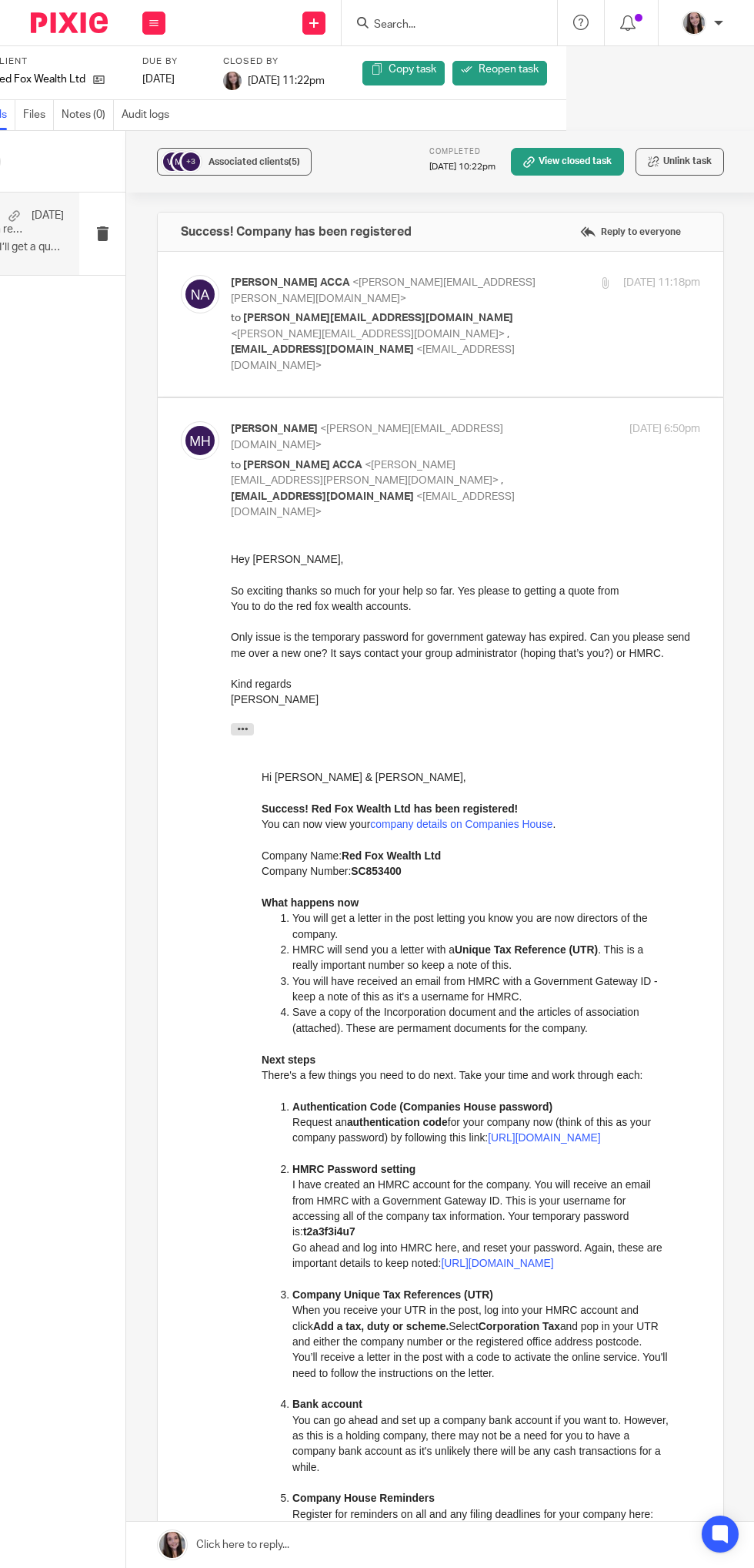
scroll to position [0, 0]
click at [530, 322] on p "to m.horne@viewmountproperty.co.uk <m.horne@viewmountproperty.co.uk> , bainprop…" at bounding box center [387, 342] width 312 height 63
checkbox input "true"
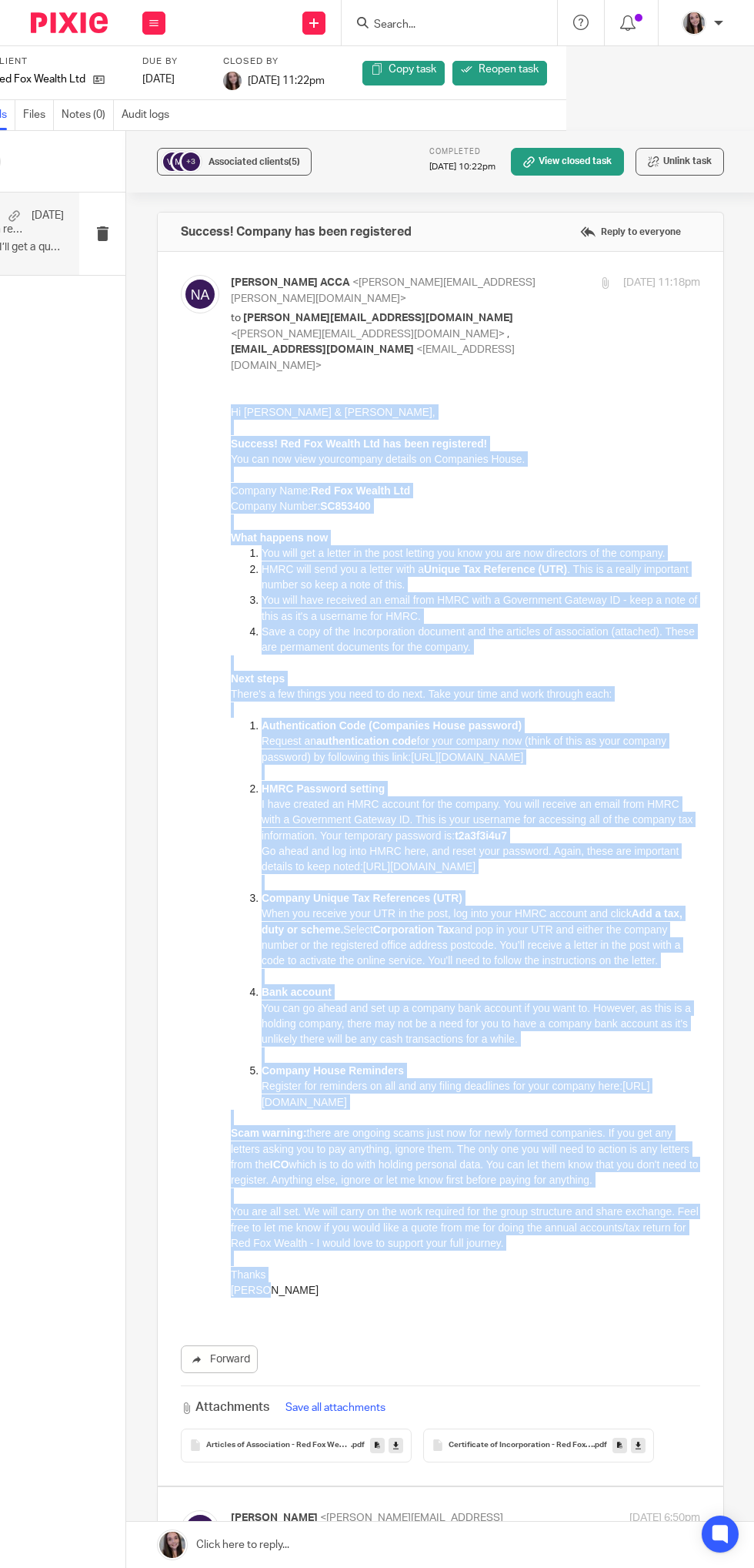
copy div "Hi Megan & Jason, Success! Red Fox Wealth Ltd has been registered! You can now …"
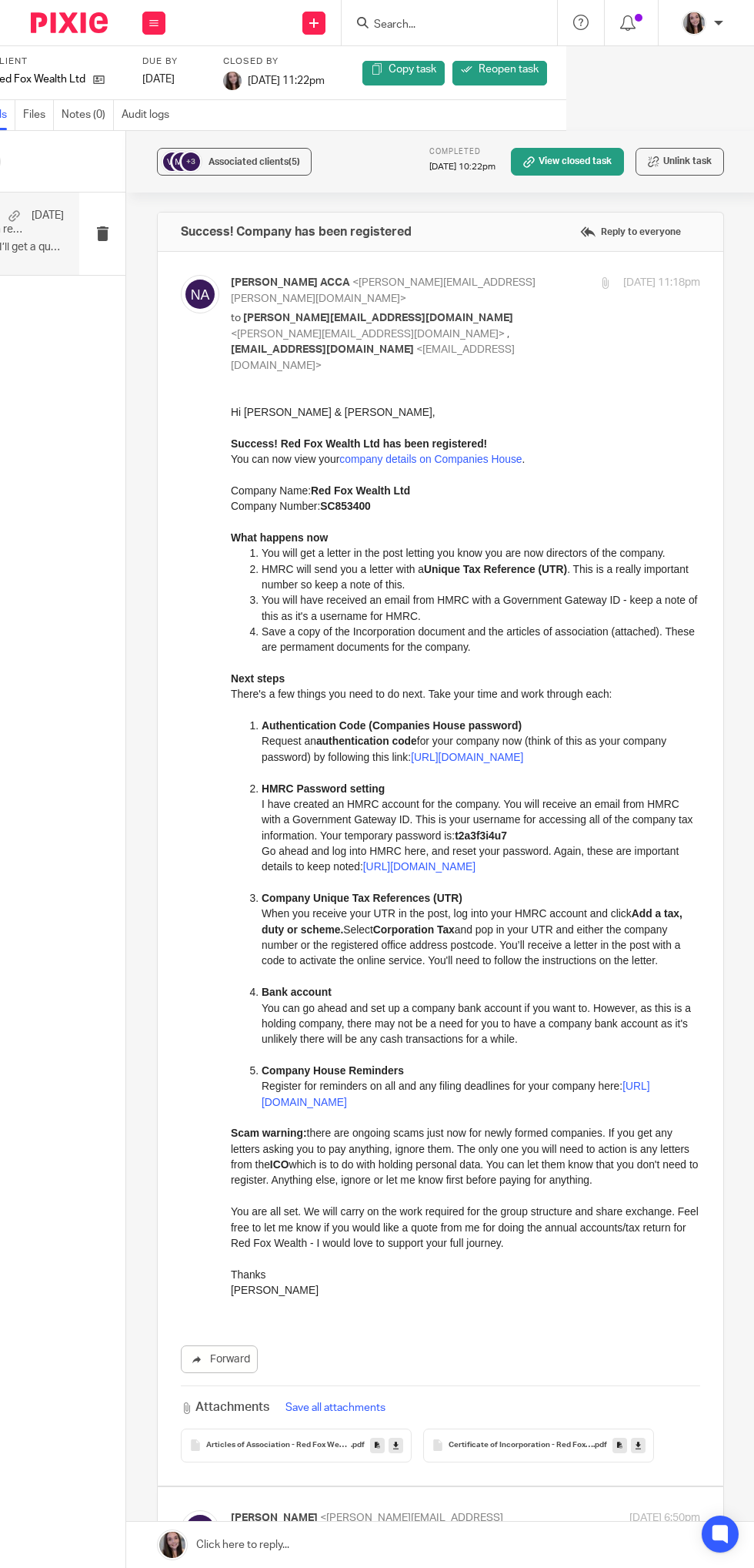
click at [559, 1544] on link at bounding box center [441, 1544] width 629 height 46
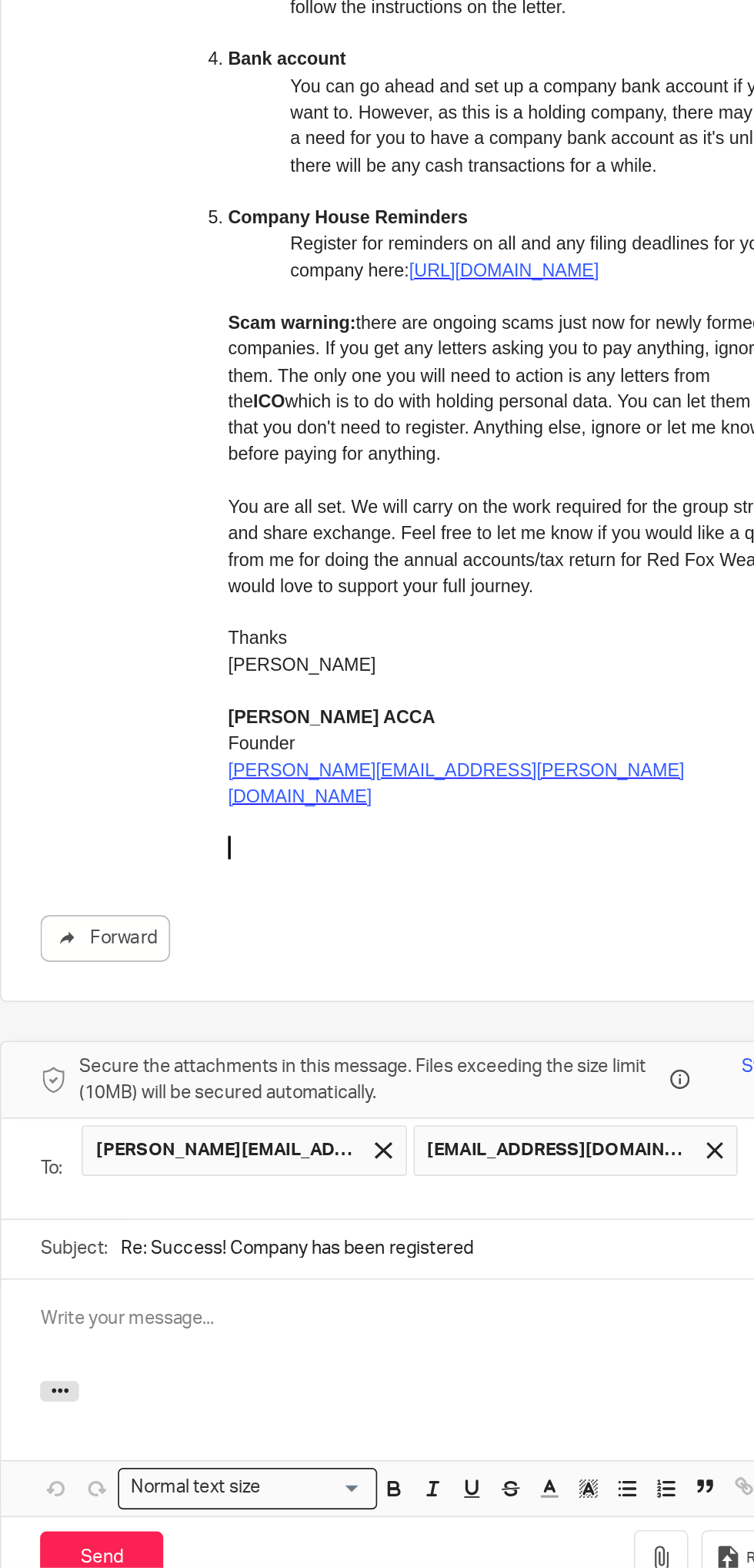
scroll to position [0, 0]
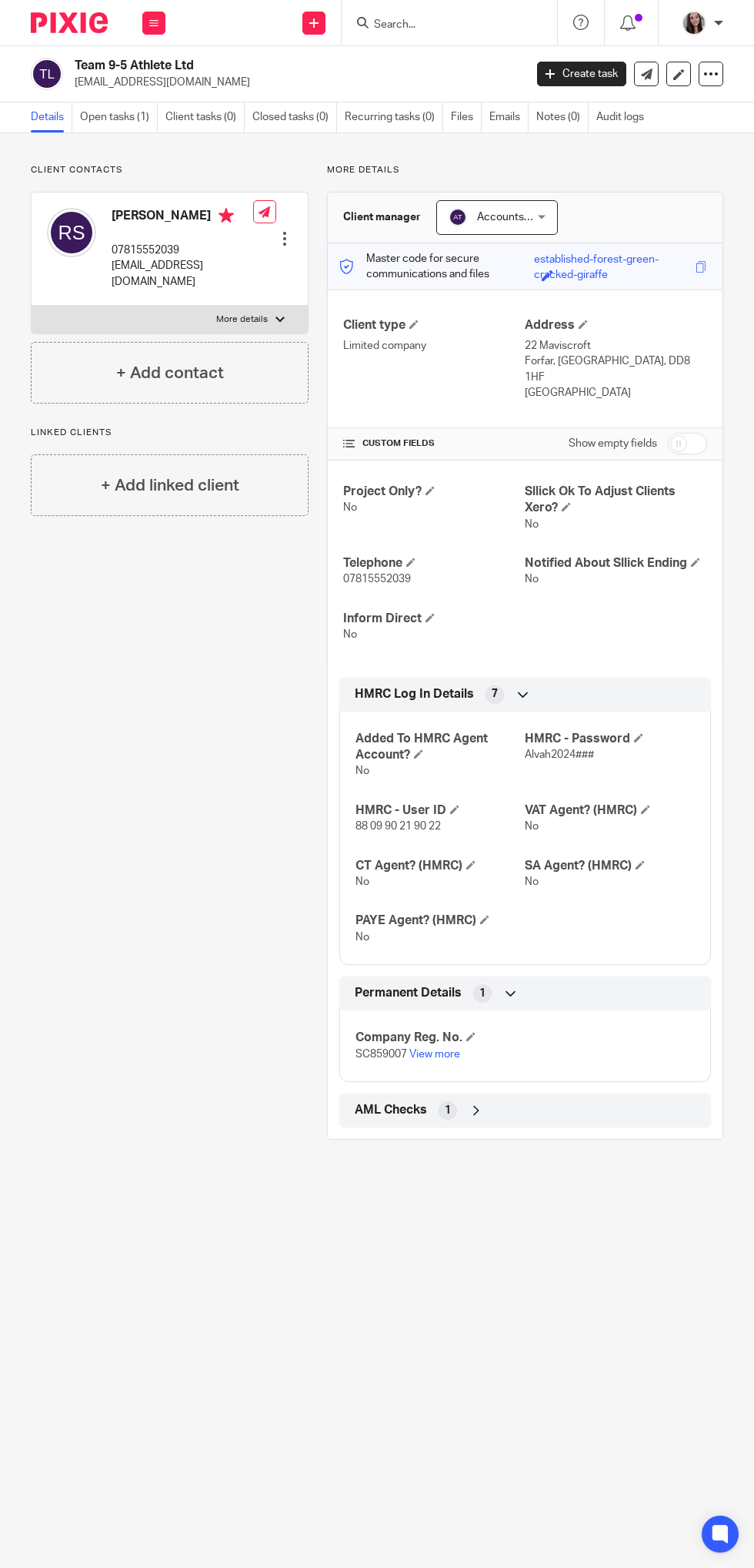
click at [453, 1049] on link "View more" at bounding box center [435, 1054] width 51 height 11
